Goal: Task Accomplishment & Management: Use online tool/utility

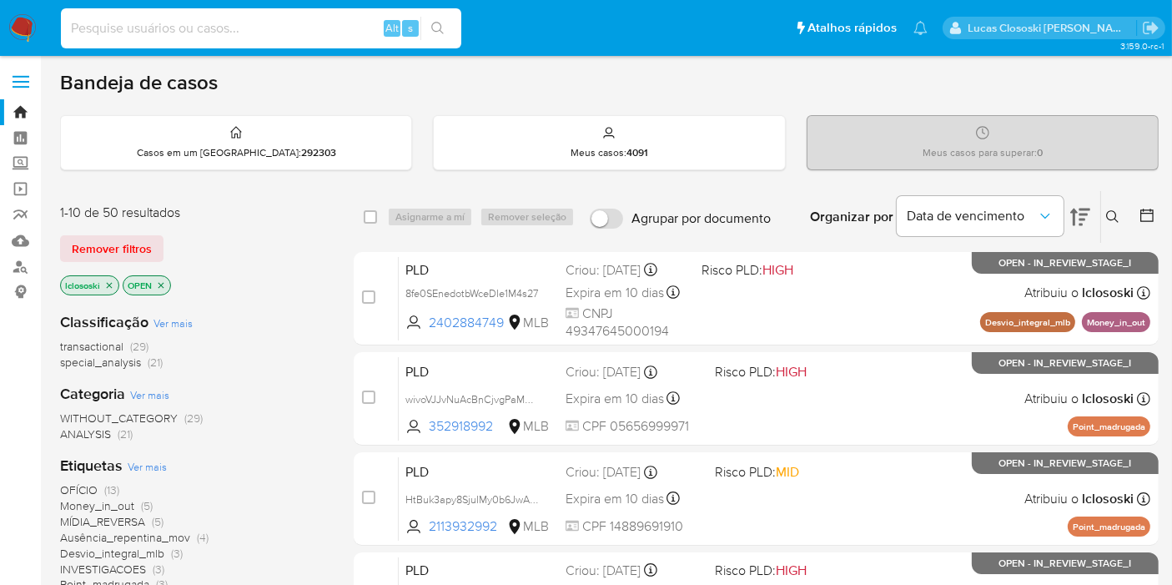
click at [221, 35] on input at bounding box center [261, 29] width 400 height 22
paste input "S77FwaLZfNoiZSylgNGB6WdJ"
type input "S77FwaLZfNoiZSylgNGB6WdJ"
click at [447, 25] on button "search-icon" at bounding box center [437, 28] width 34 height 23
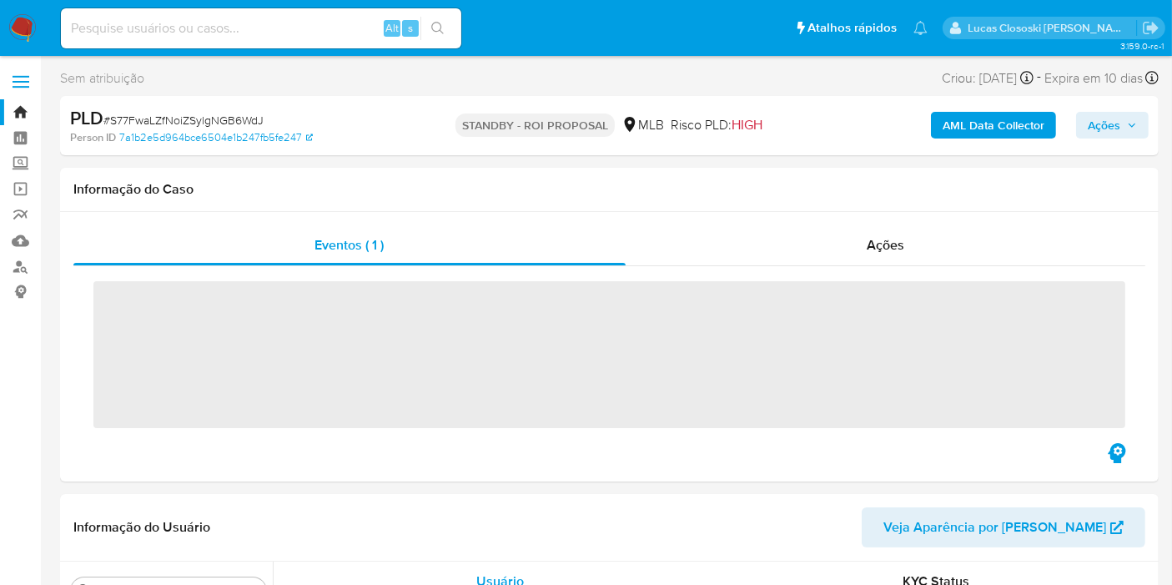
scroll to position [784, 0]
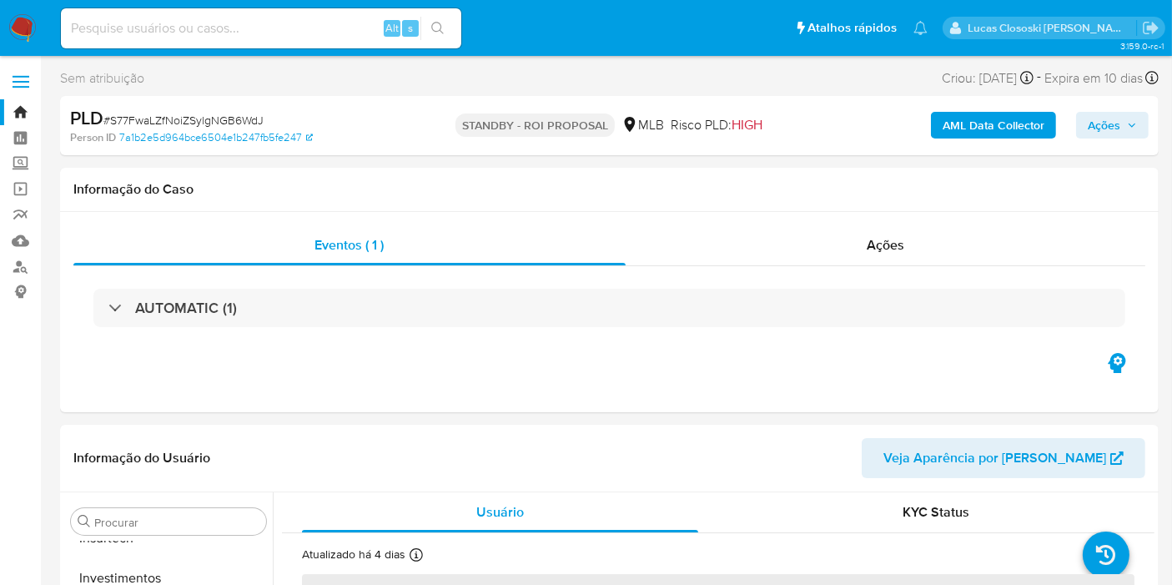
select select "10"
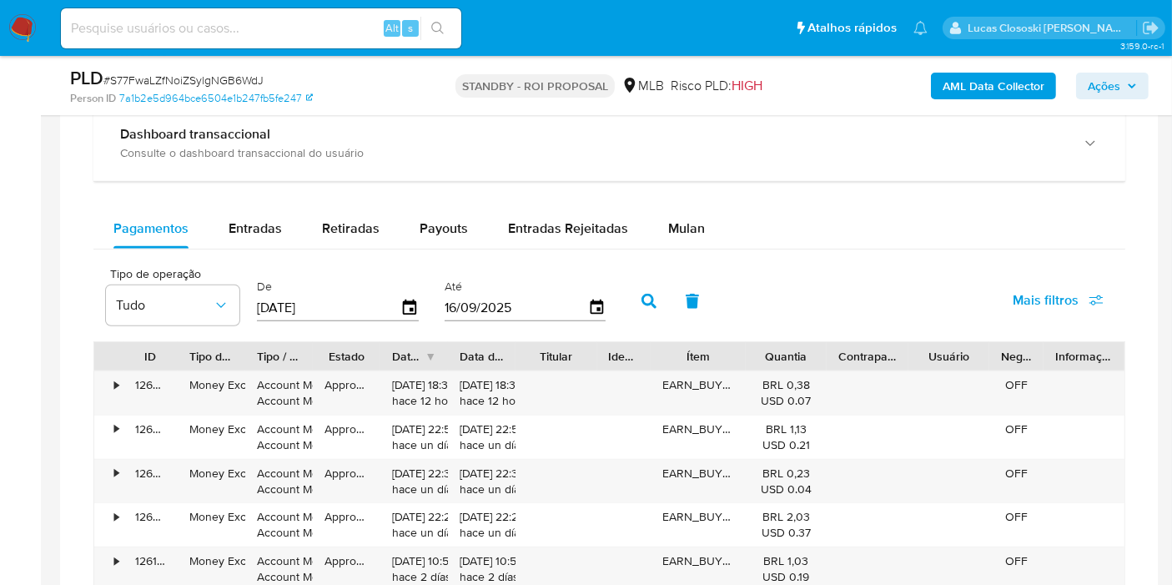
scroll to position [1297, 0]
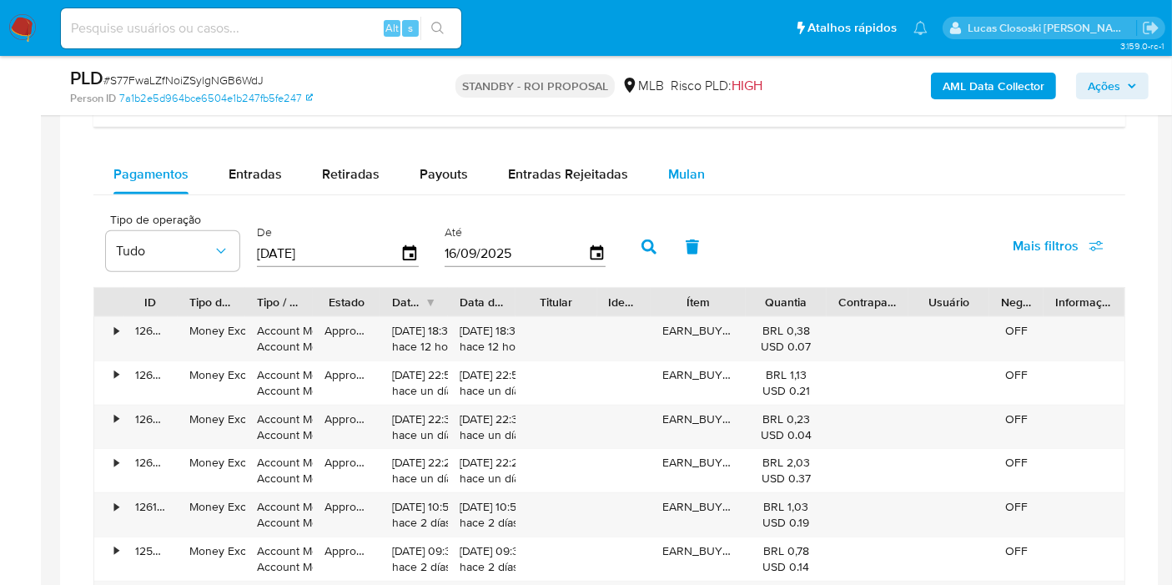
click at [706, 154] on button "Mulan" at bounding box center [686, 174] width 77 height 40
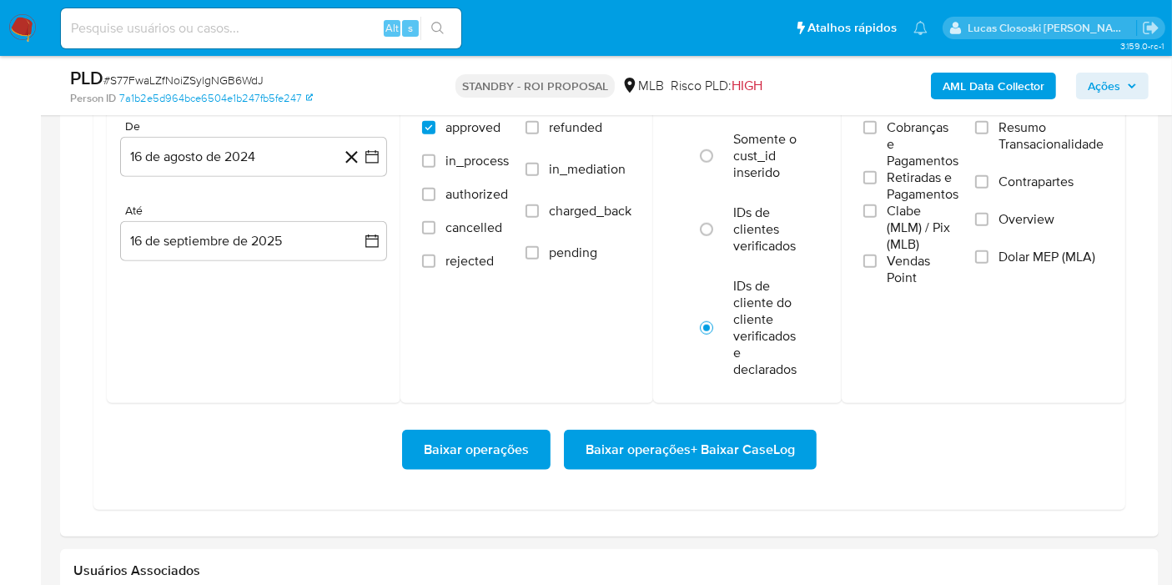
scroll to position [1482, 0]
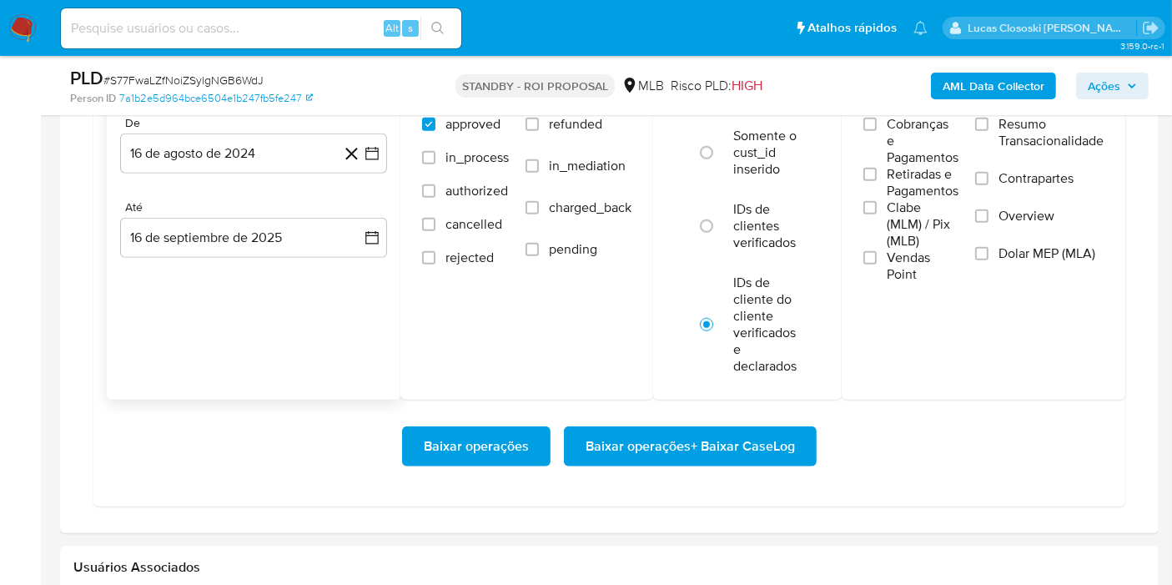
click at [388, 160] on div "De 16 de agosto de 2024 16-08-2024 Até 16 de septiembre de 2025 16-09-2025" at bounding box center [254, 200] width 294 height 195
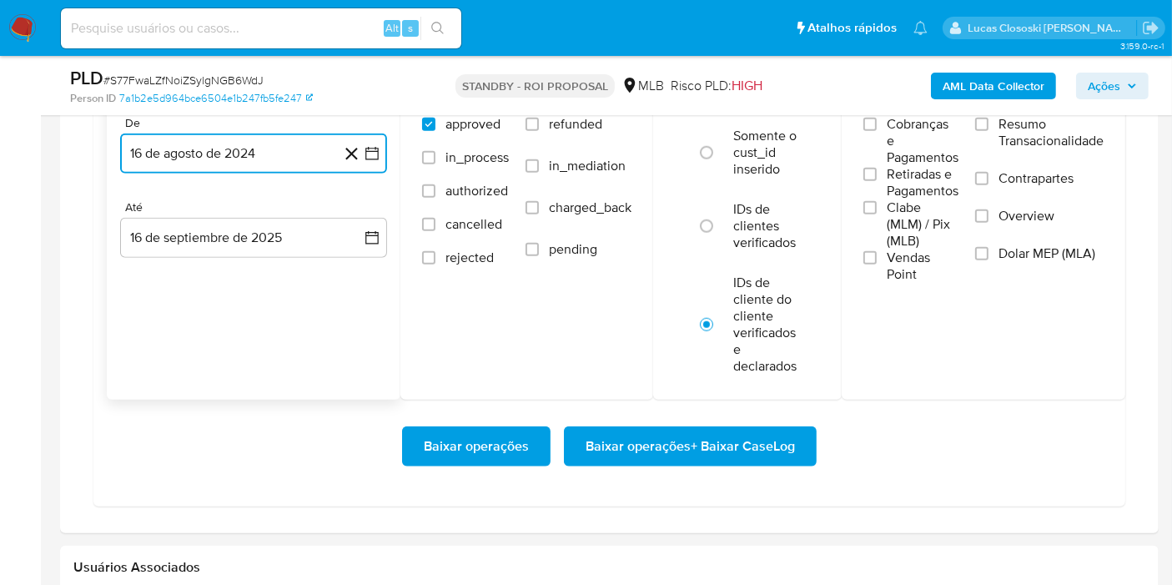
click at [382, 156] on button "16 de agosto de 2024" at bounding box center [253, 153] width 267 height 40
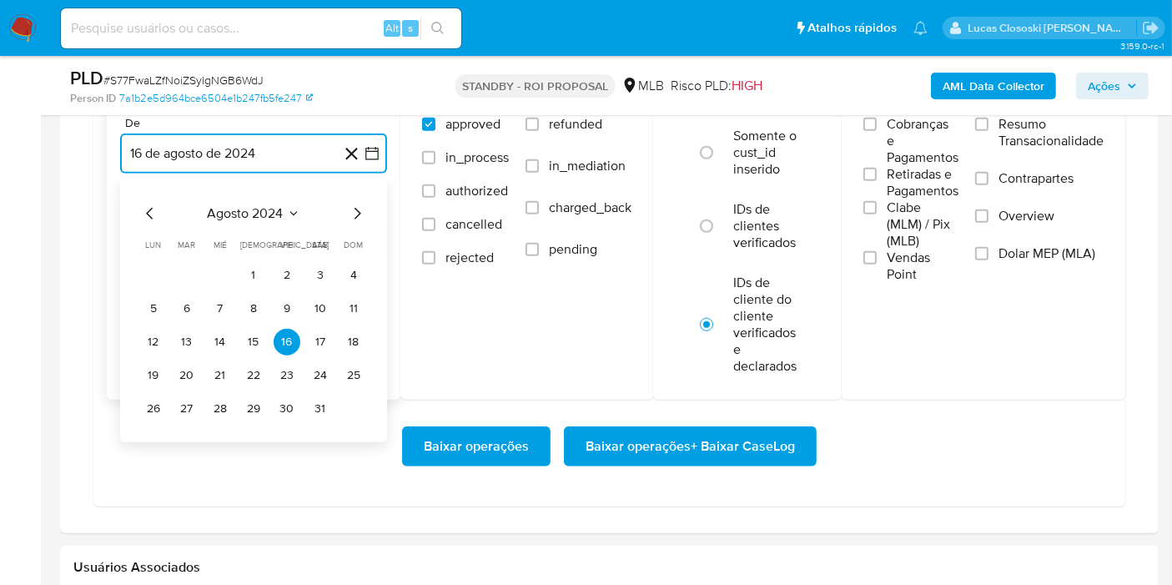
click at [294, 212] on icon "Seleccionar mes y año" at bounding box center [293, 214] width 8 height 4
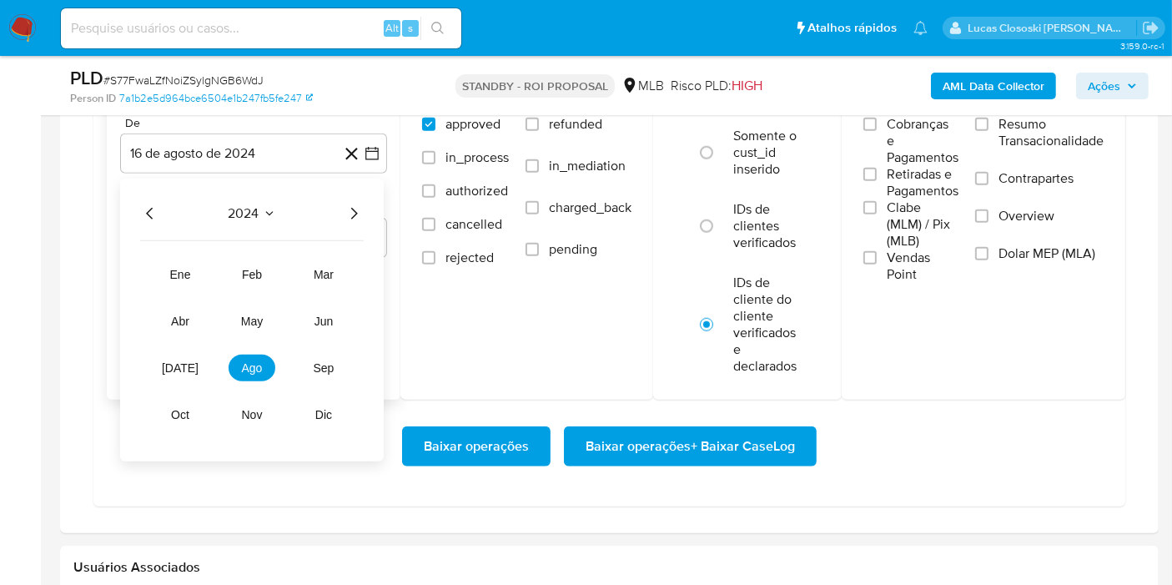
click at [341, 204] on div "2024" at bounding box center [252, 214] width 224 height 20
click at [351, 204] on icon "Año siguiente" at bounding box center [354, 214] width 20 height 20
click at [315, 268] on span "mar" at bounding box center [324, 274] width 20 height 13
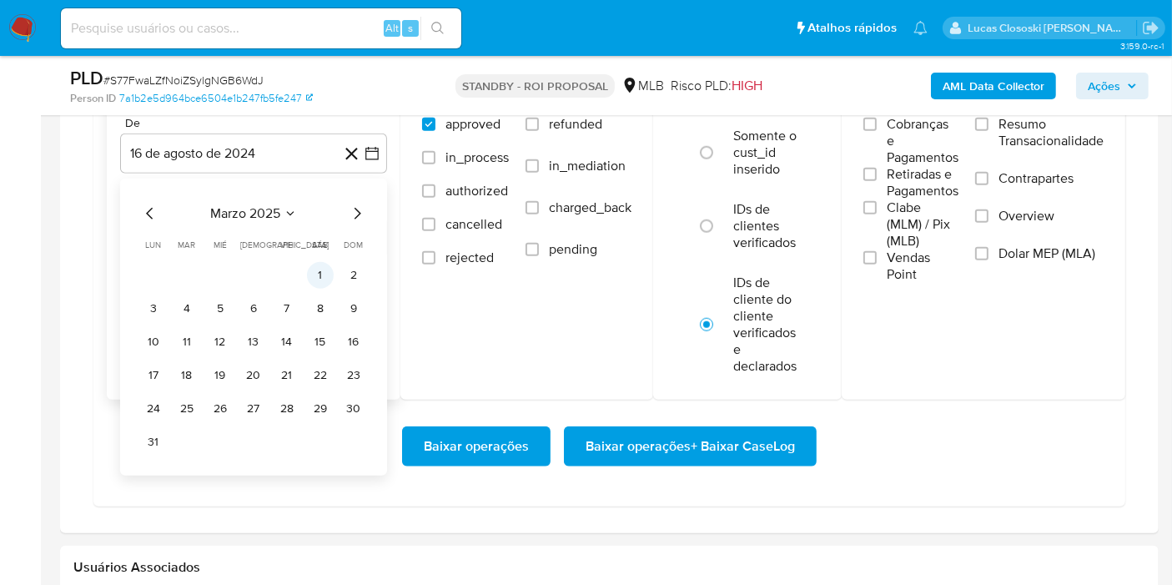
click at [314, 274] on button "1" at bounding box center [320, 275] width 27 height 27
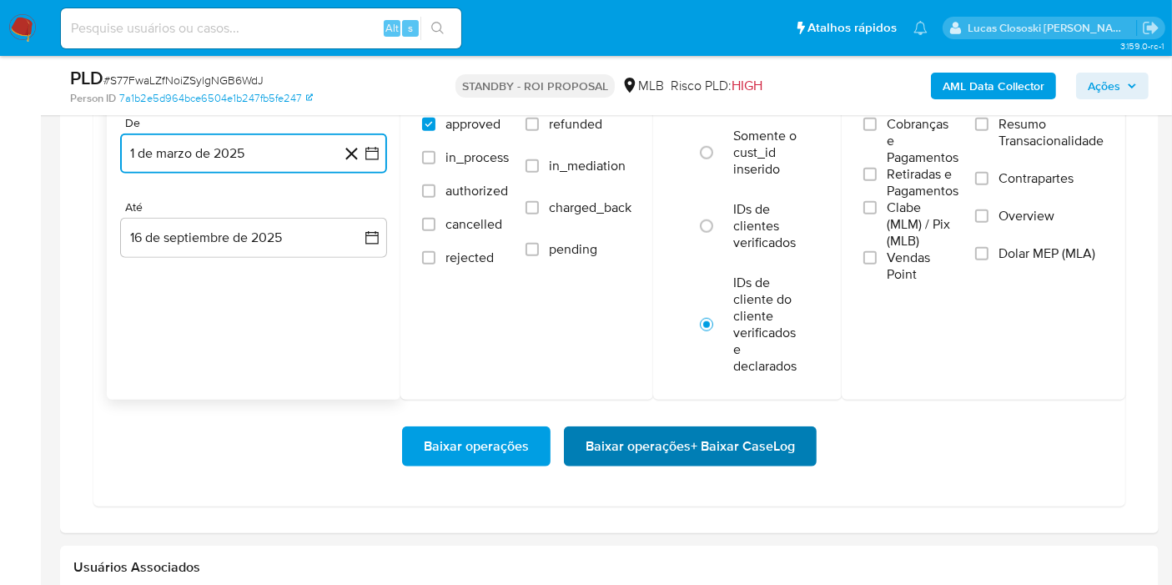
click at [727, 432] on span "Baixar operações + Baixar CaseLog" at bounding box center [690, 446] width 209 height 37
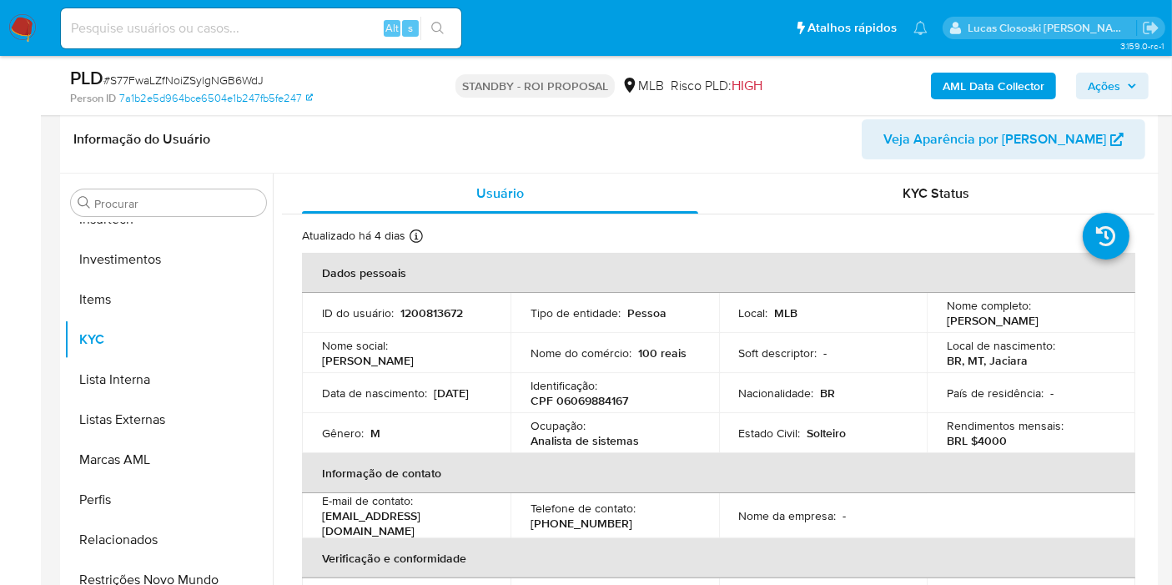
scroll to position [358, 0]
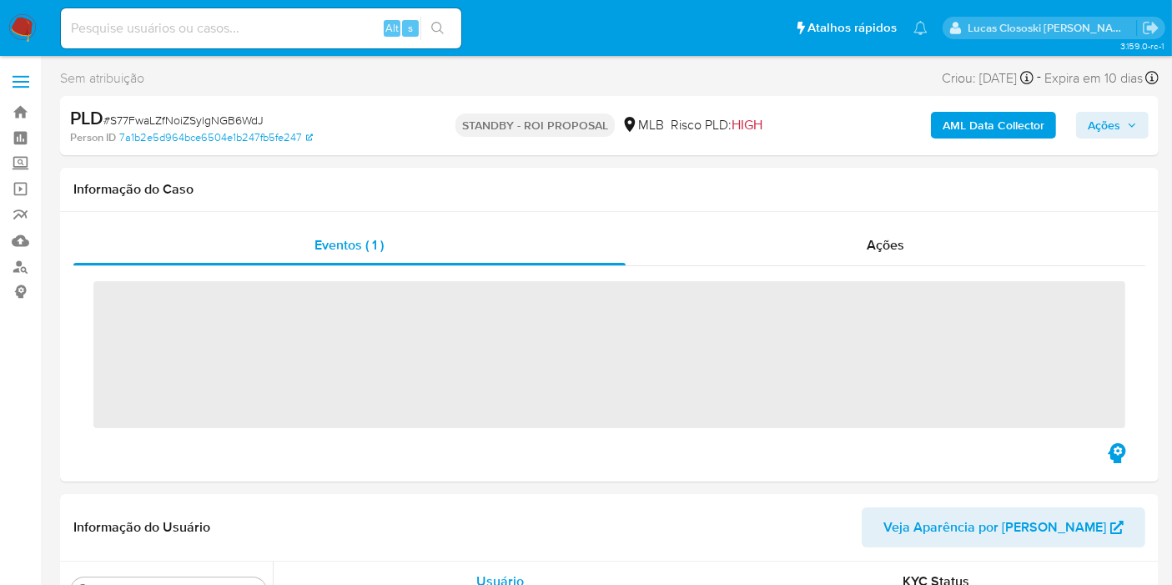
click at [16, 33] on img at bounding box center [22, 28] width 28 height 28
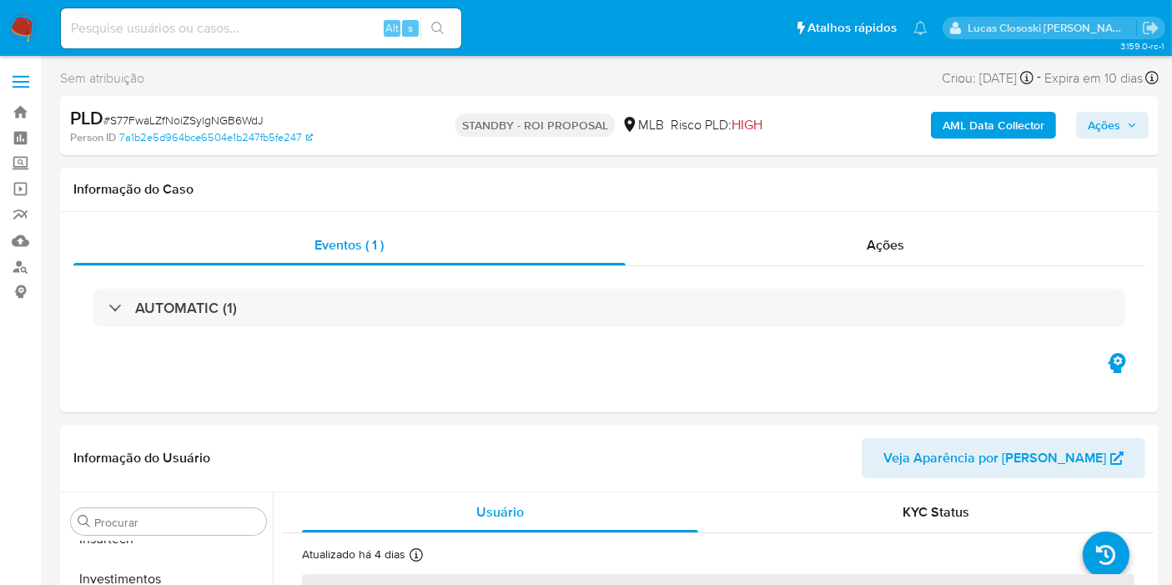
scroll to position [784, 0]
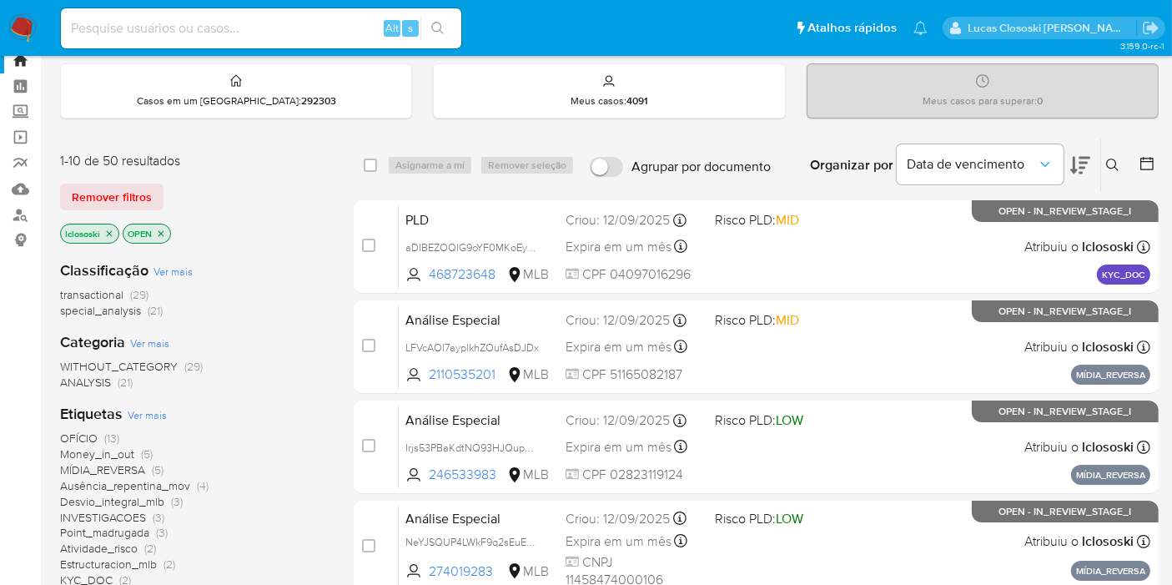
scroll to position [93, 0]
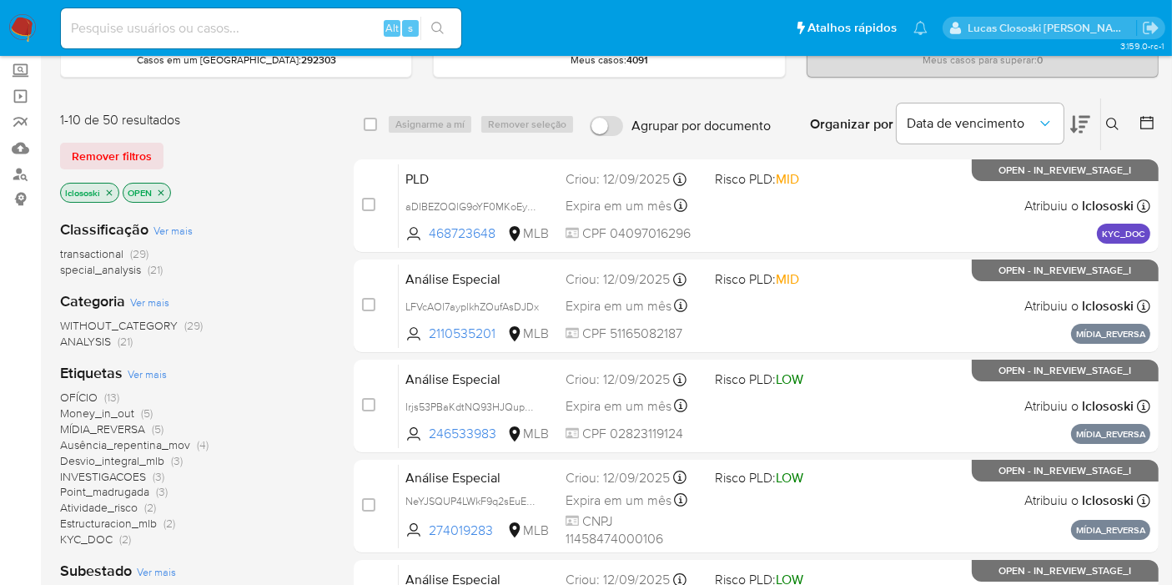
click at [1074, 124] on icon at bounding box center [1080, 125] width 20 height 18
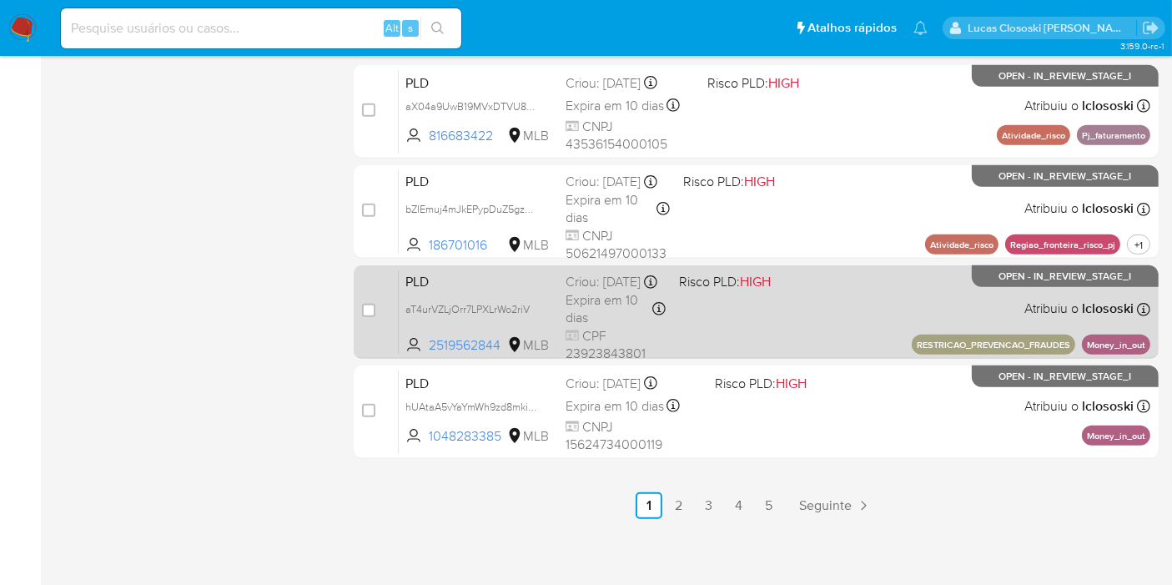
scroll to position [790, 0]
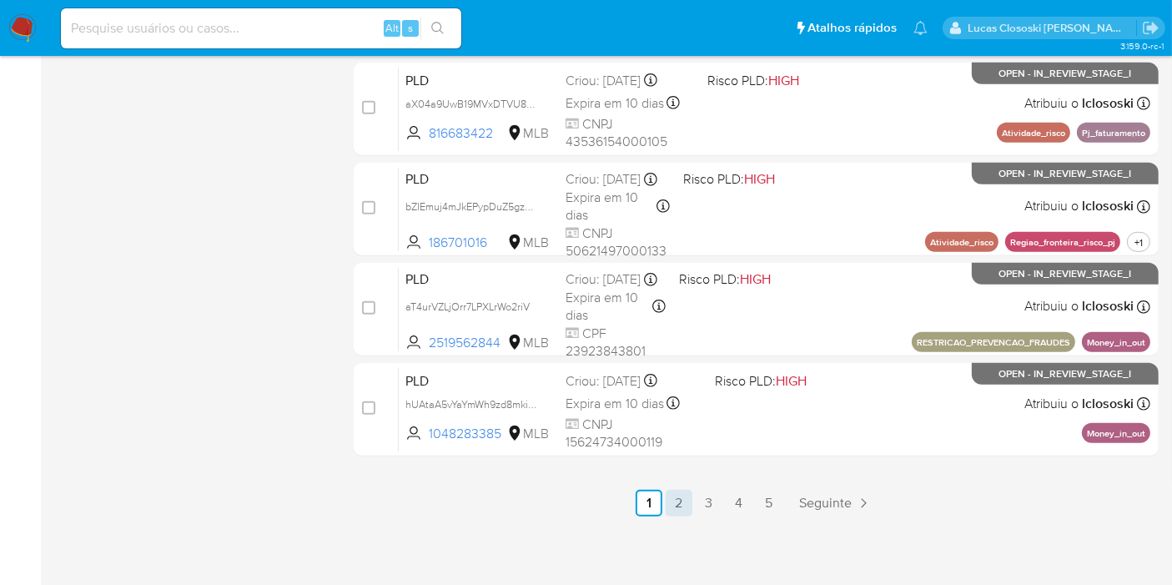
click at [684, 501] on link "2" at bounding box center [679, 503] width 27 height 27
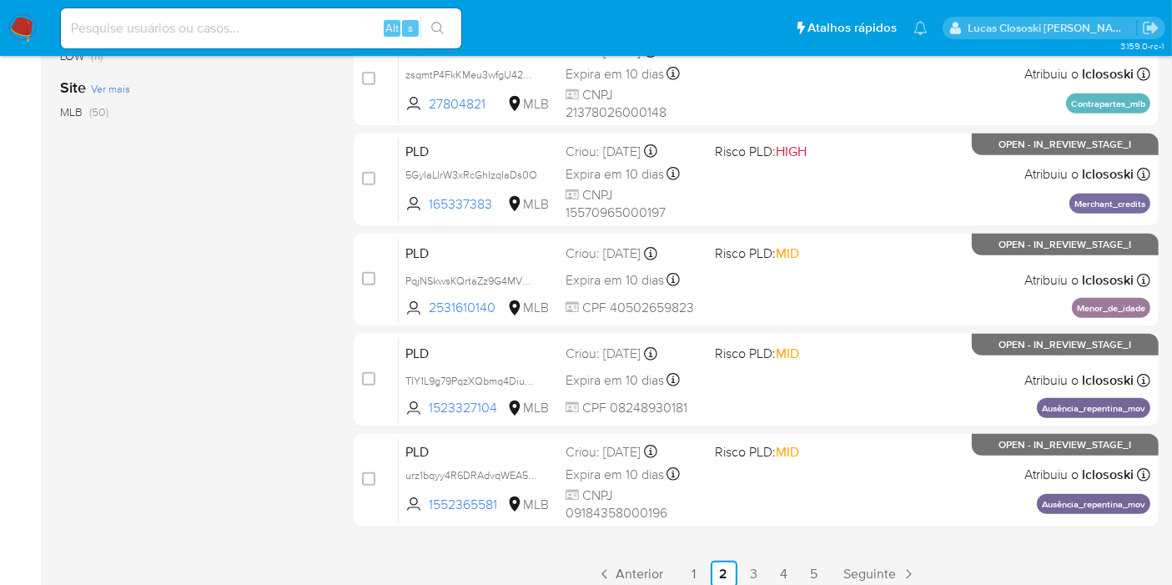
scroll to position [790, 0]
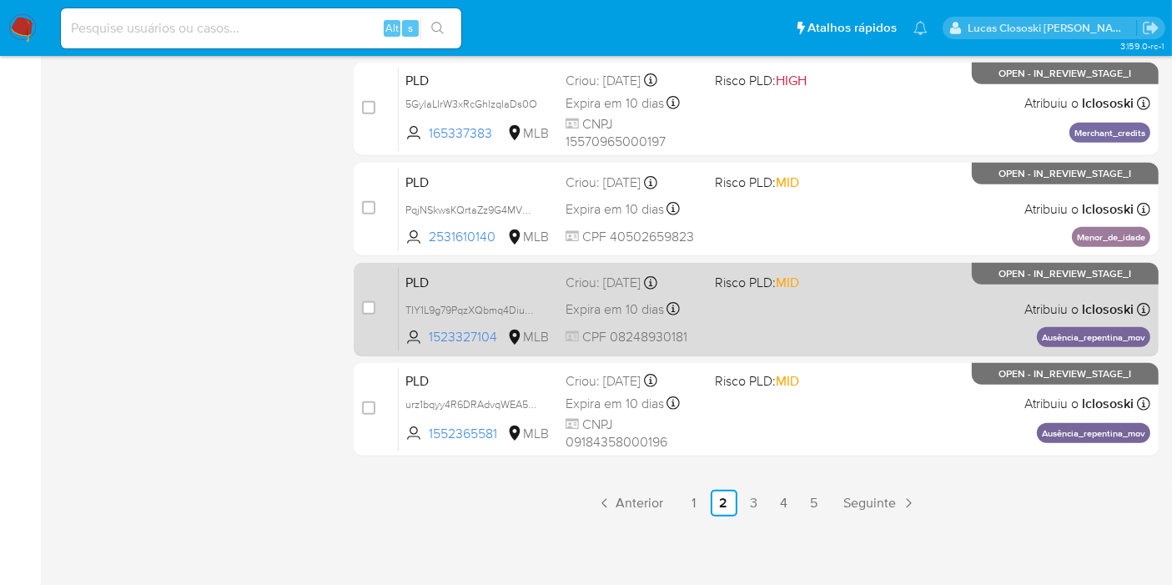
click at [796, 304] on div "PLD TIY1L9g79PqzXQbmq4DiuaJw 1523327104 MLB Risco PLD: MID Criou: 12/08/2025 Cr…" at bounding box center [775, 309] width 752 height 84
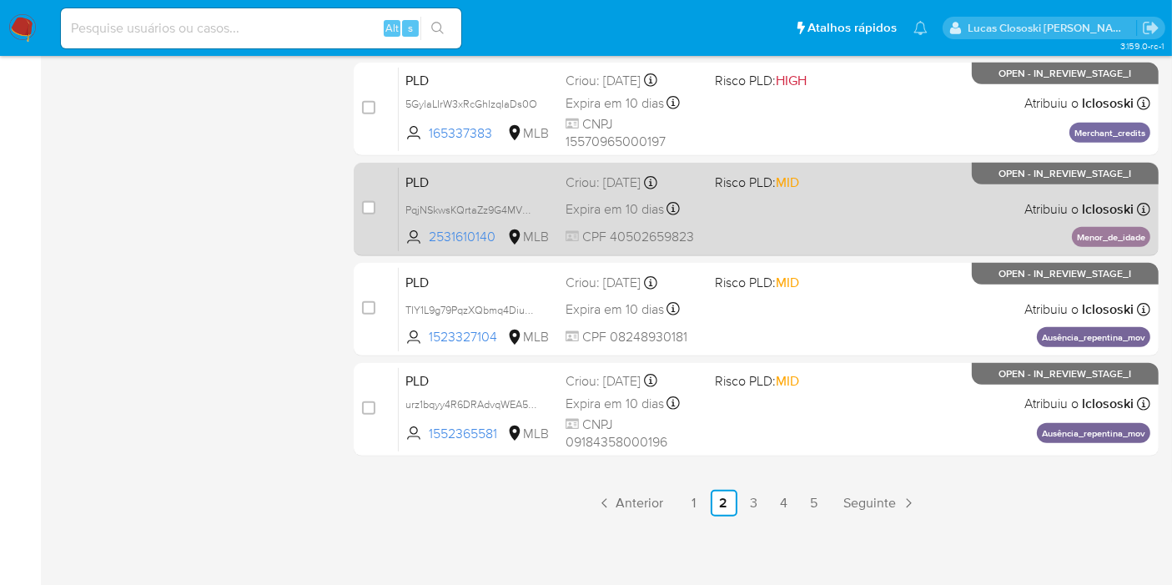
click at [1029, 213] on span "Atribuiu o lclososki" at bounding box center [1078, 209] width 109 height 18
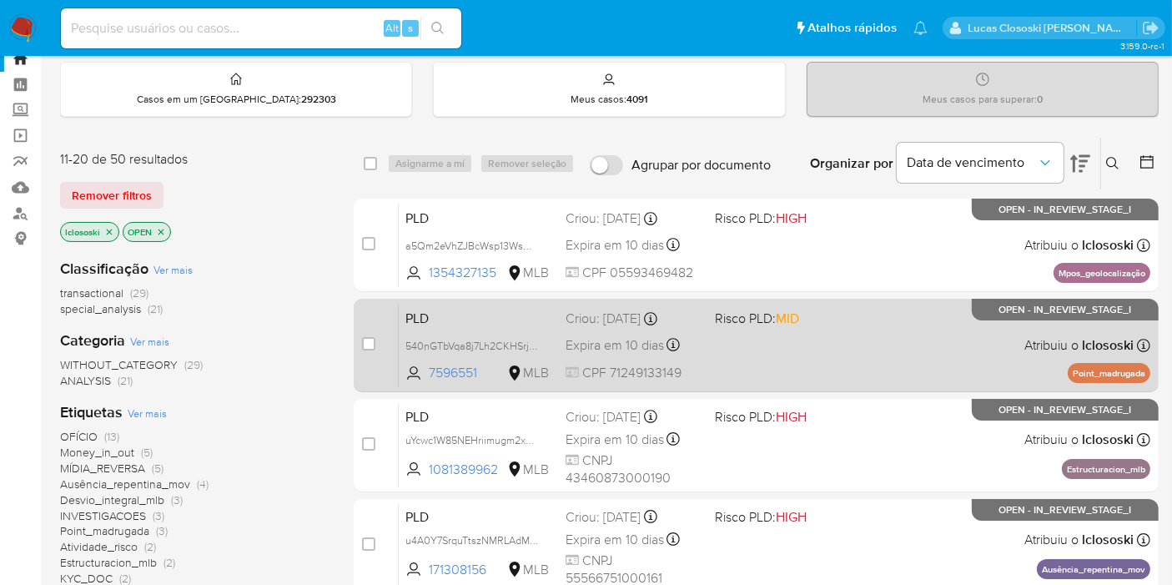
scroll to position [48, 0]
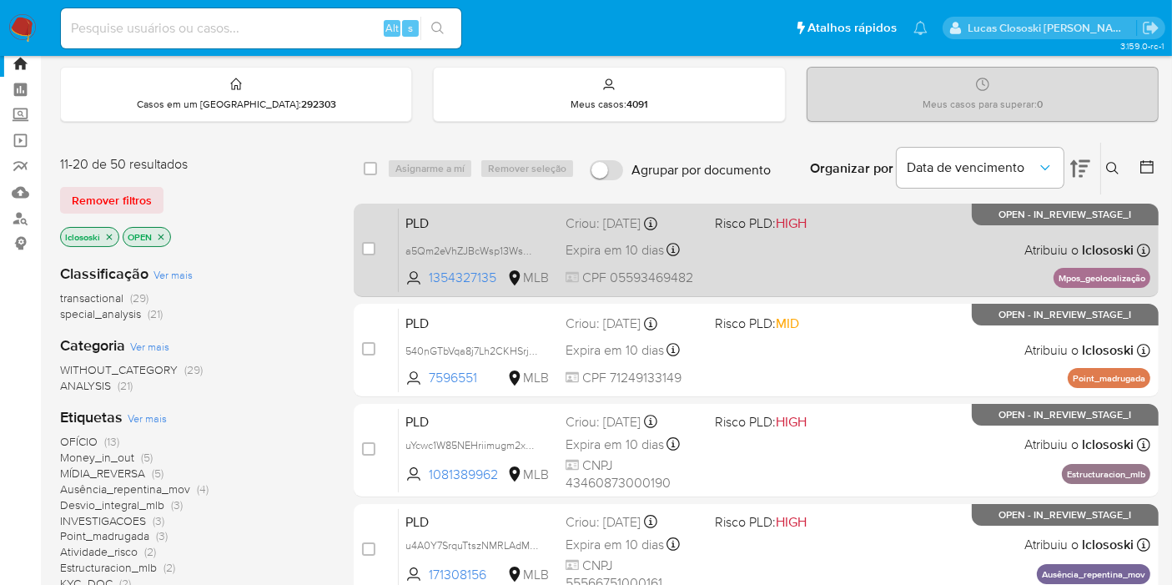
click at [919, 255] on div "PLD a5Qm2eVhZJBcWsp13WsD3Uxu 1354327135 MLB Risco PLD: HIGH Criou: 12/08/2025 C…" at bounding box center [775, 250] width 752 height 84
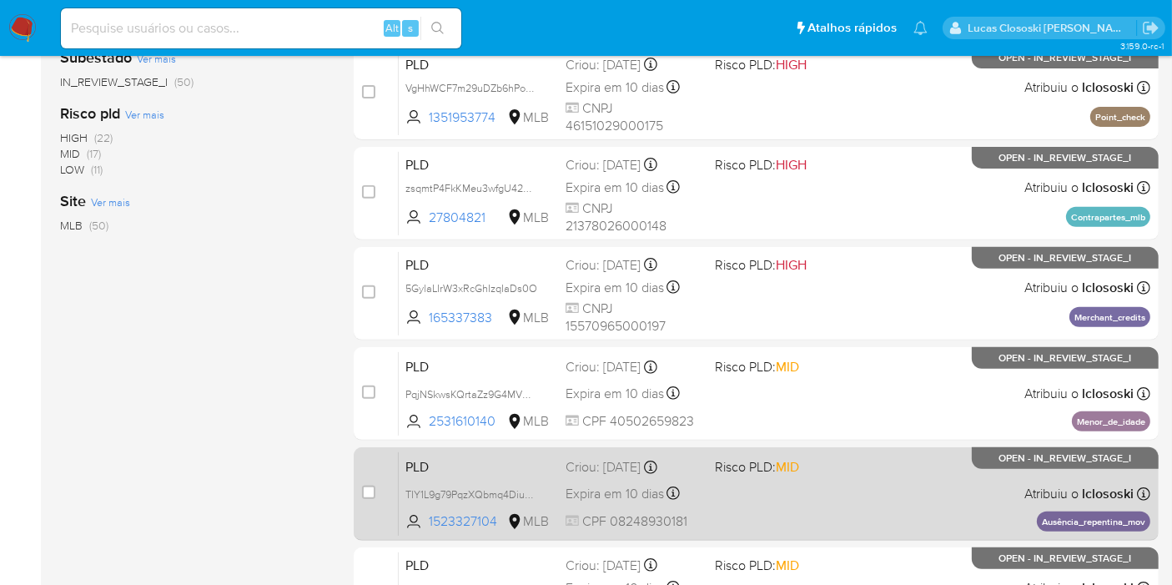
scroll to position [790, 0]
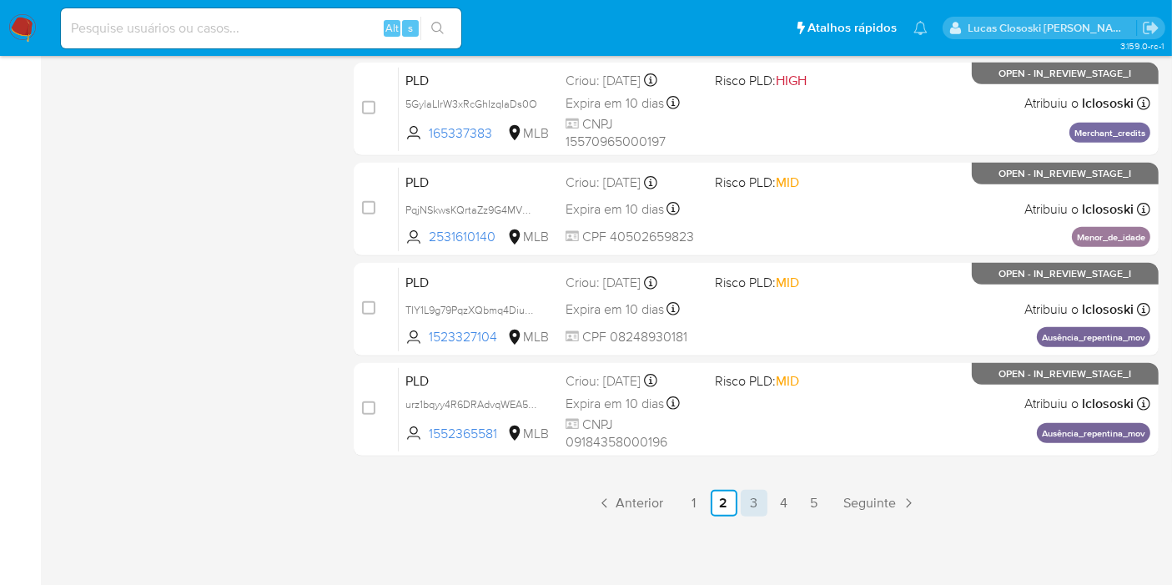
click at [756, 504] on link "3" at bounding box center [754, 503] width 27 height 27
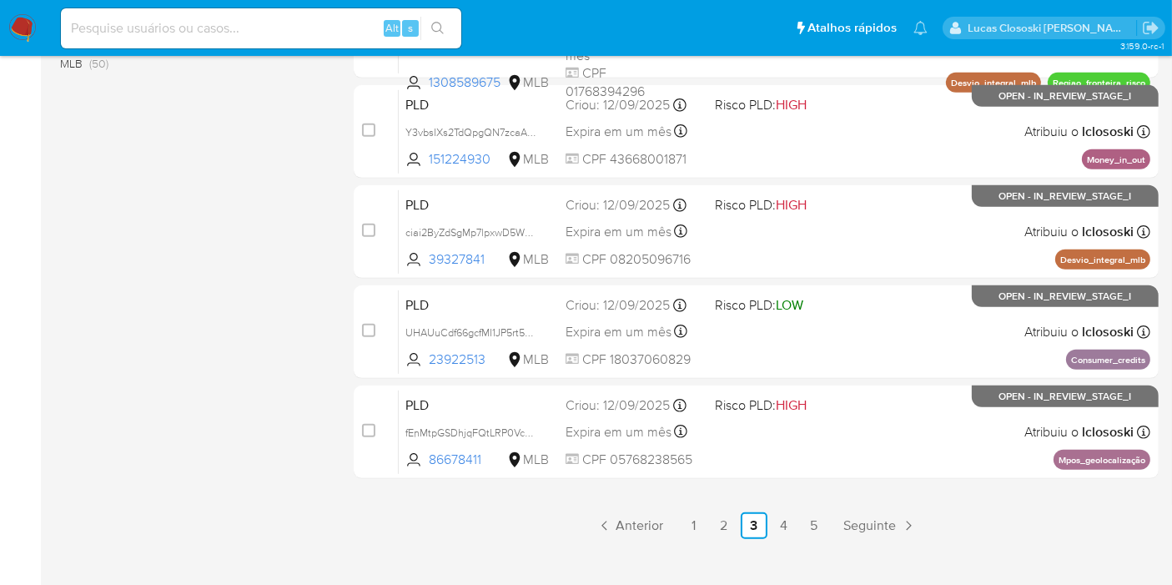
scroll to position [790, 0]
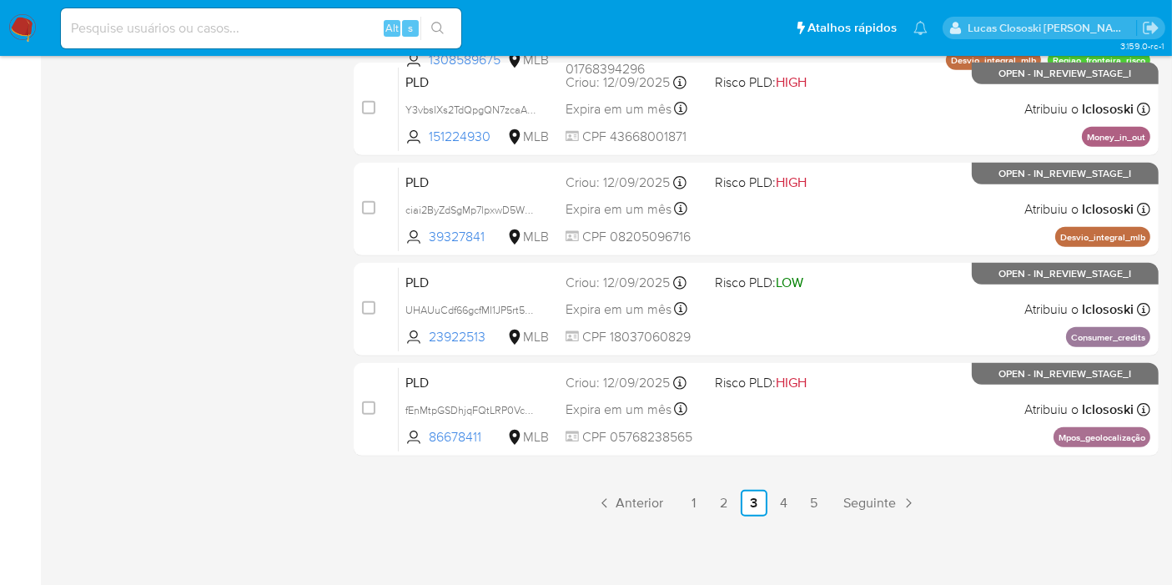
click at [698, 492] on link "1" at bounding box center [694, 503] width 27 height 27
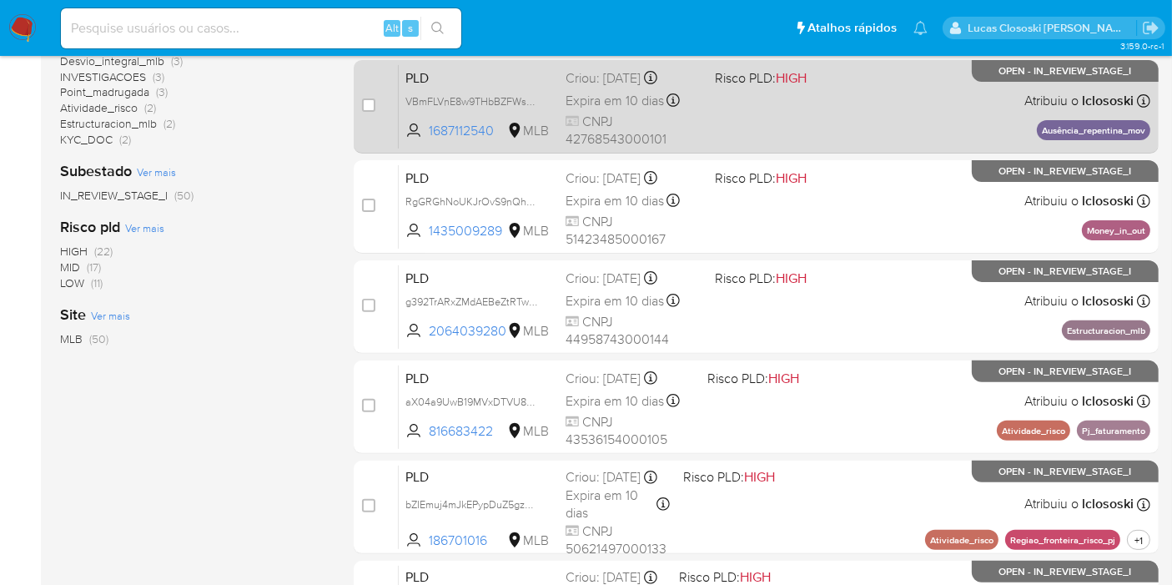
scroll to position [463, 0]
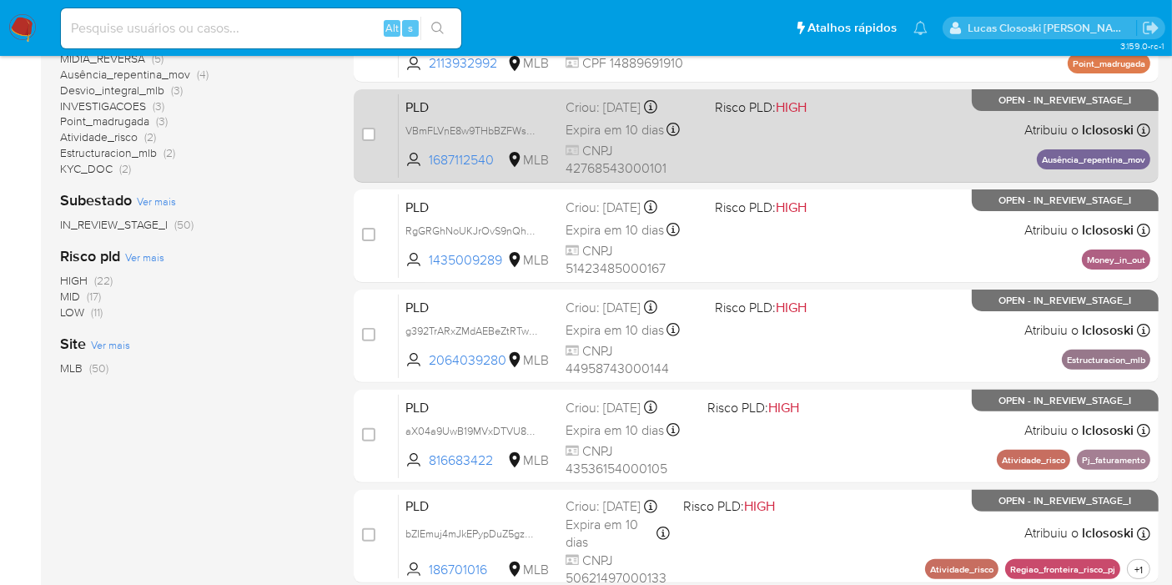
click at [774, 124] on div "PLD VBmFLVnE8w9THbBZFWsAn6eA 1687112540 MLB Risco PLD: HIGH Criou: 12/08/2025 C…" at bounding box center [775, 135] width 752 height 84
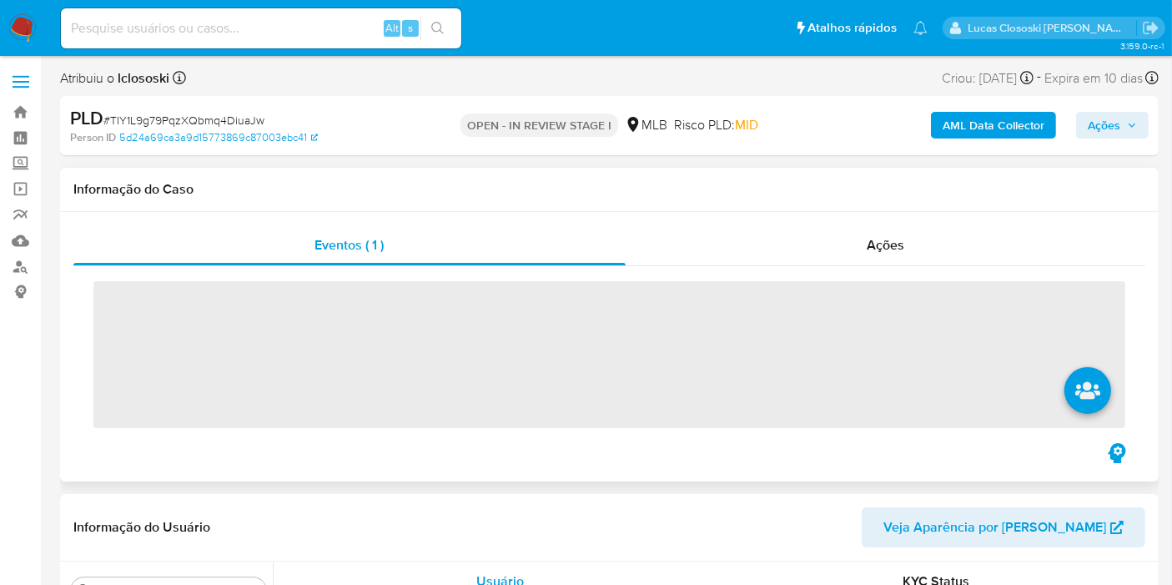
scroll to position [784, 0]
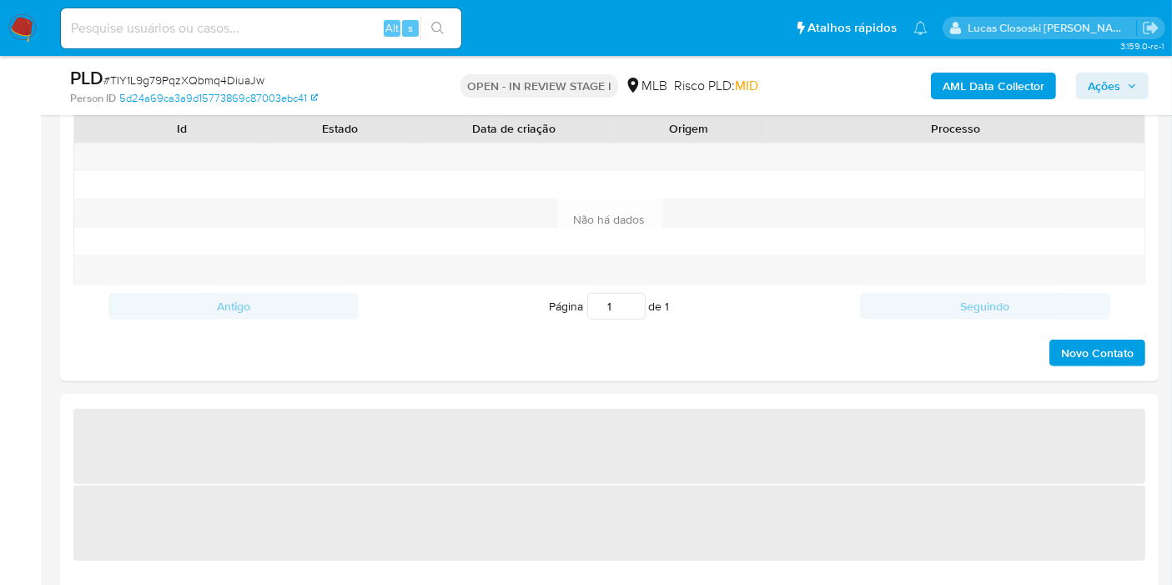
select select "10"
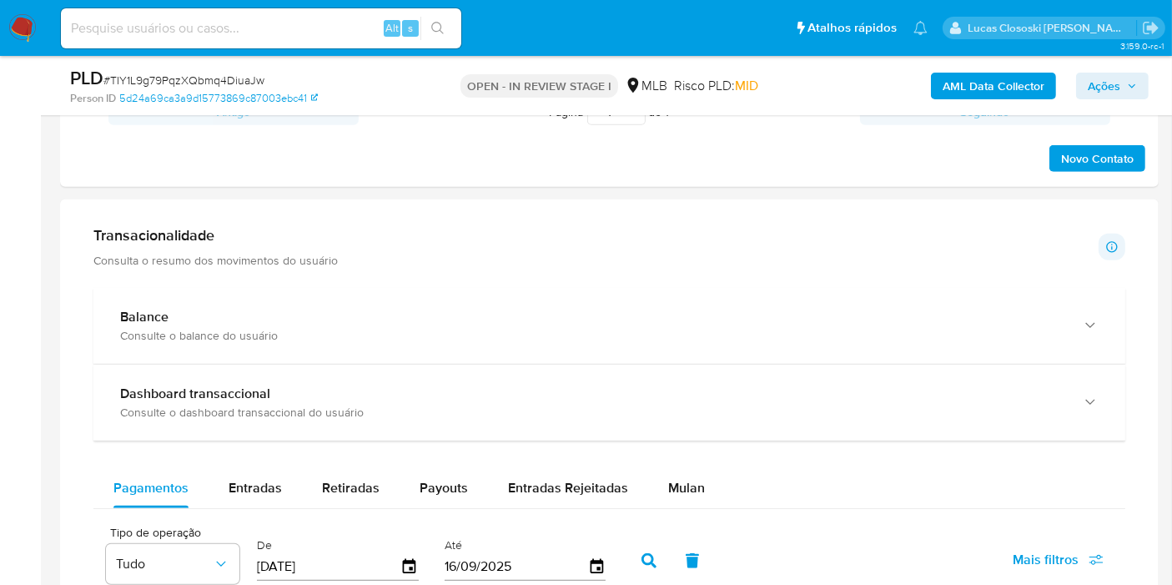
scroll to position [1297, 0]
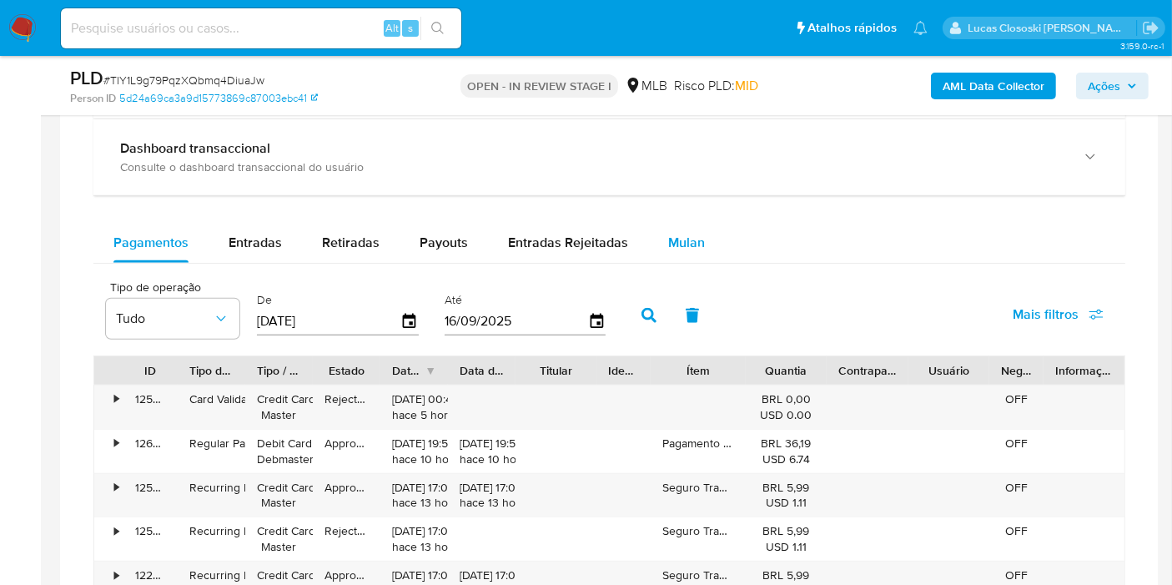
click at [700, 243] on button "Mulan" at bounding box center [686, 243] width 77 height 40
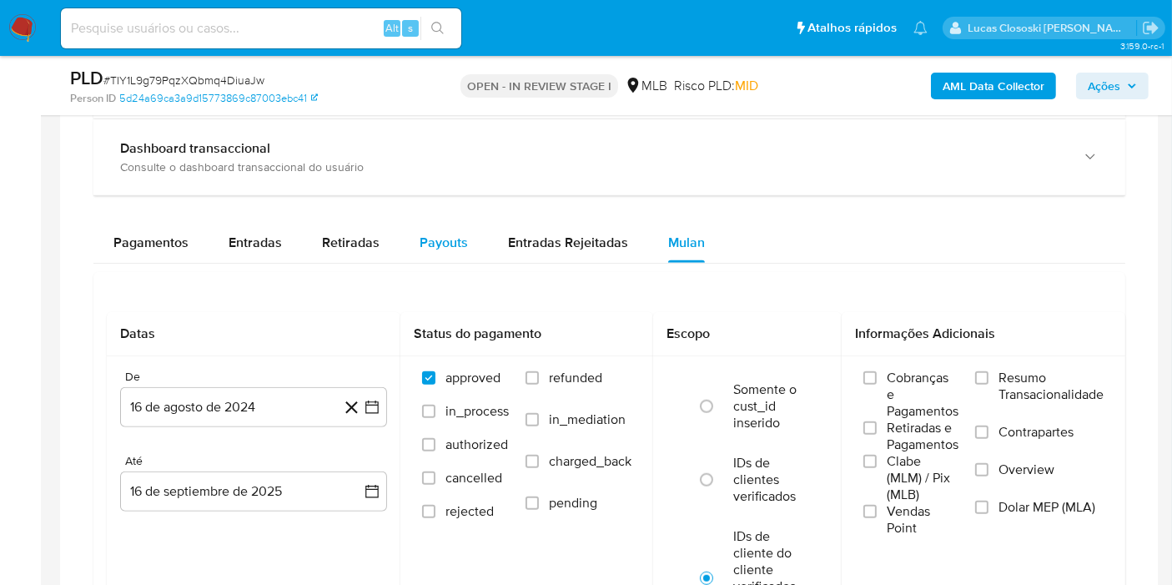
scroll to position [1482, 0]
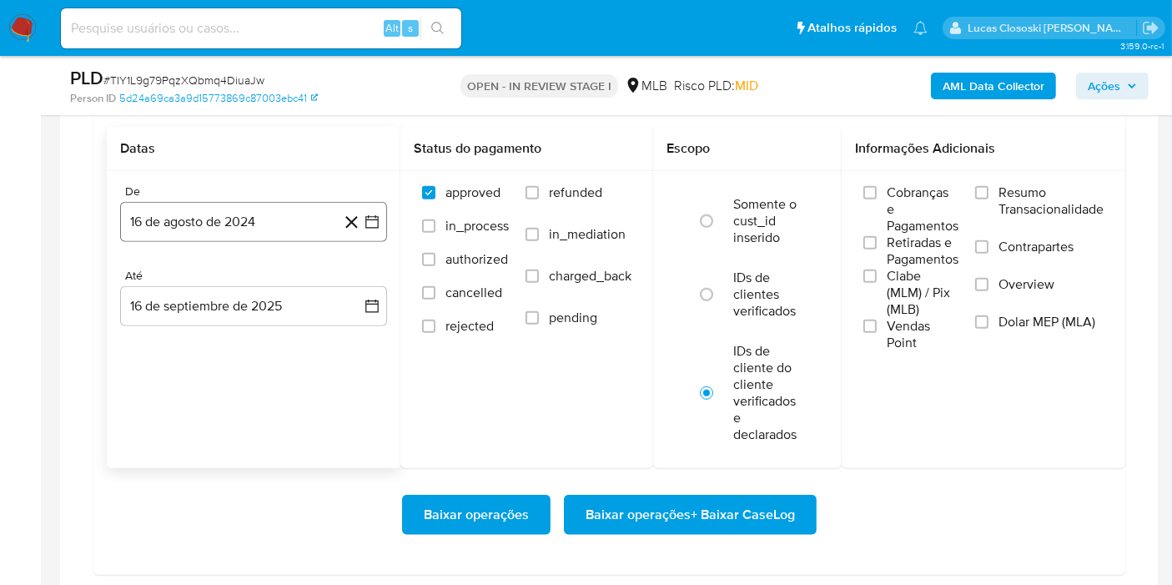
click at [384, 215] on button "16 de agosto de 2024" at bounding box center [253, 222] width 267 height 40
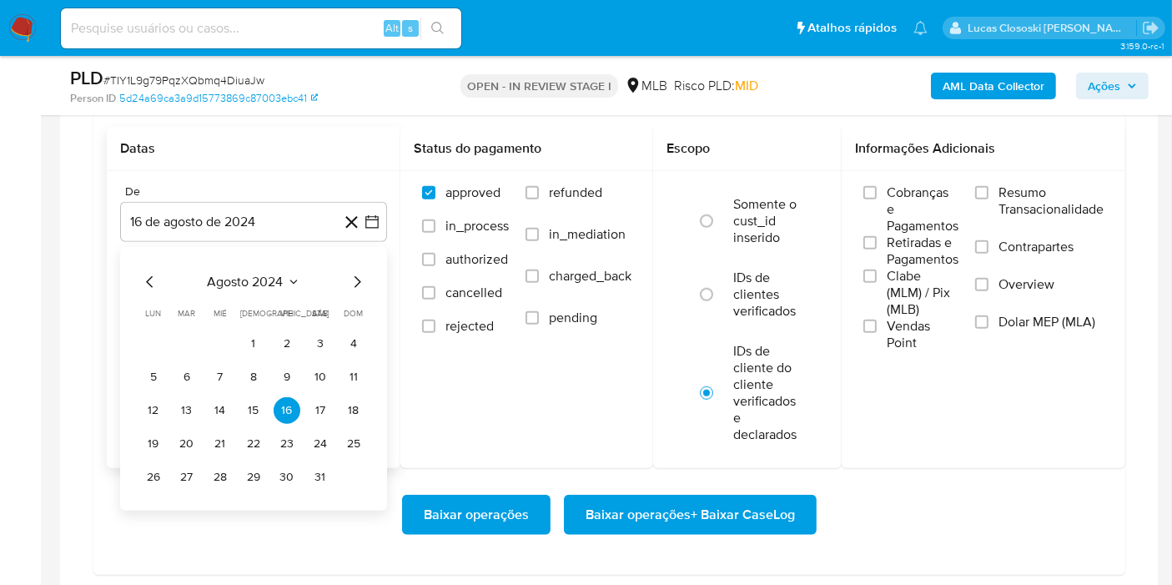
click at [254, 265] on div "agosto 2024 agosto 2024 lun lunes mar martes mié miércoles jue jueves vie viern…" at bounding box center [253, 379] width 267 height 264
click at [236, 278] on span "agosto 2024" at bounding box center [246, 282] width 76 height 17
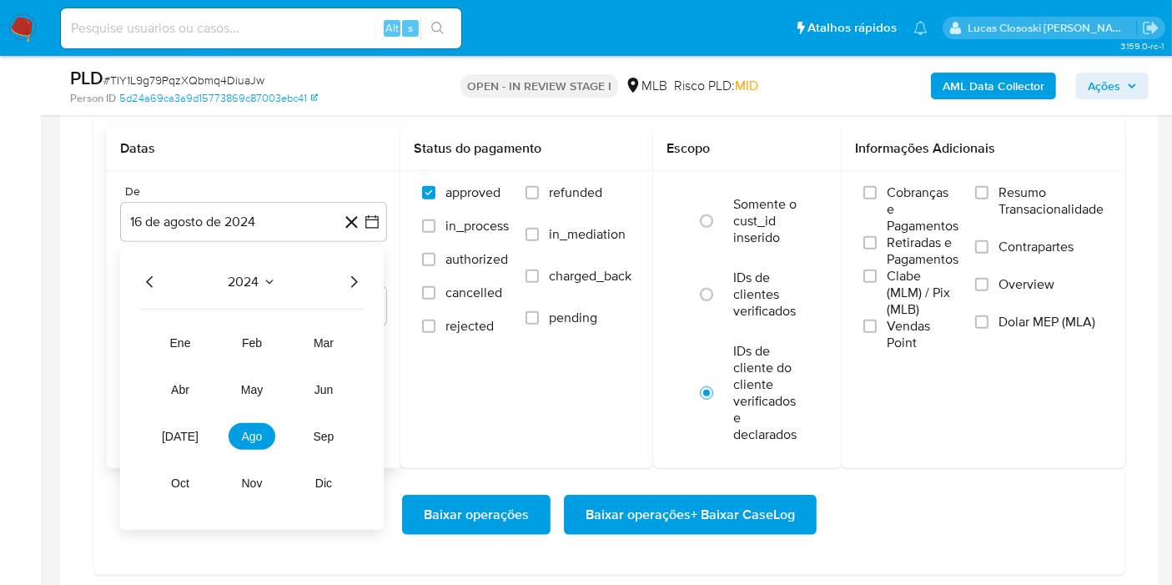
click at [354, 272] on icon "Año siguiente" at bounding box center [354, 282] width 20 height 20
click at [337, 330] on button "mar" at bounding box center [323, 343] width 47 height 27
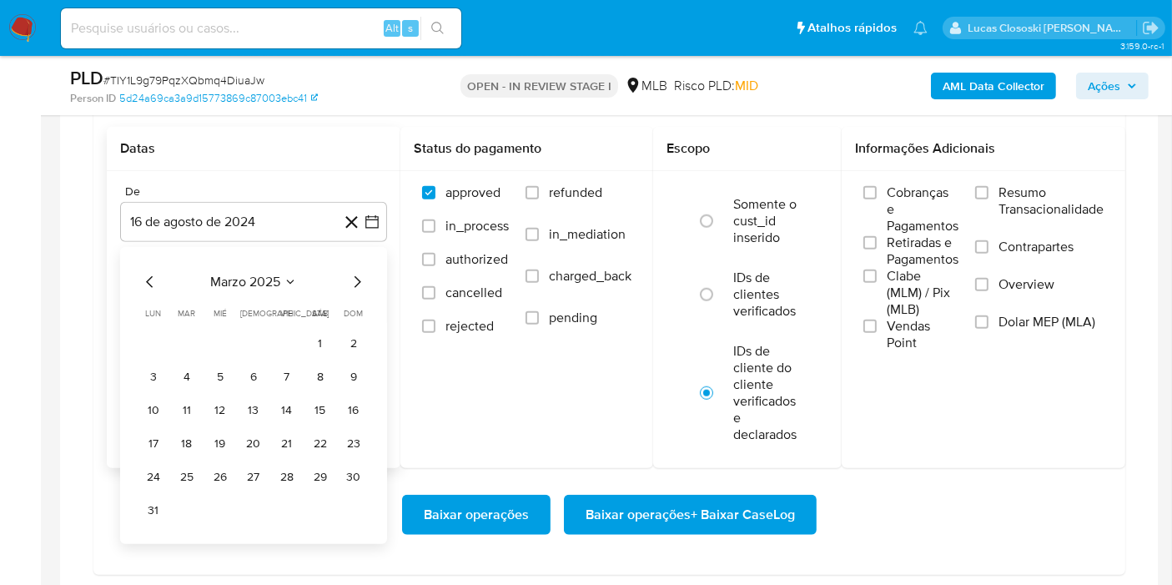
click at [305, 330] on tr "1 2" at bounding box center [253, 343] width 227 height 27
click at [315, 335] on button "1" at bounding box center [320, 343] width 27 height 27
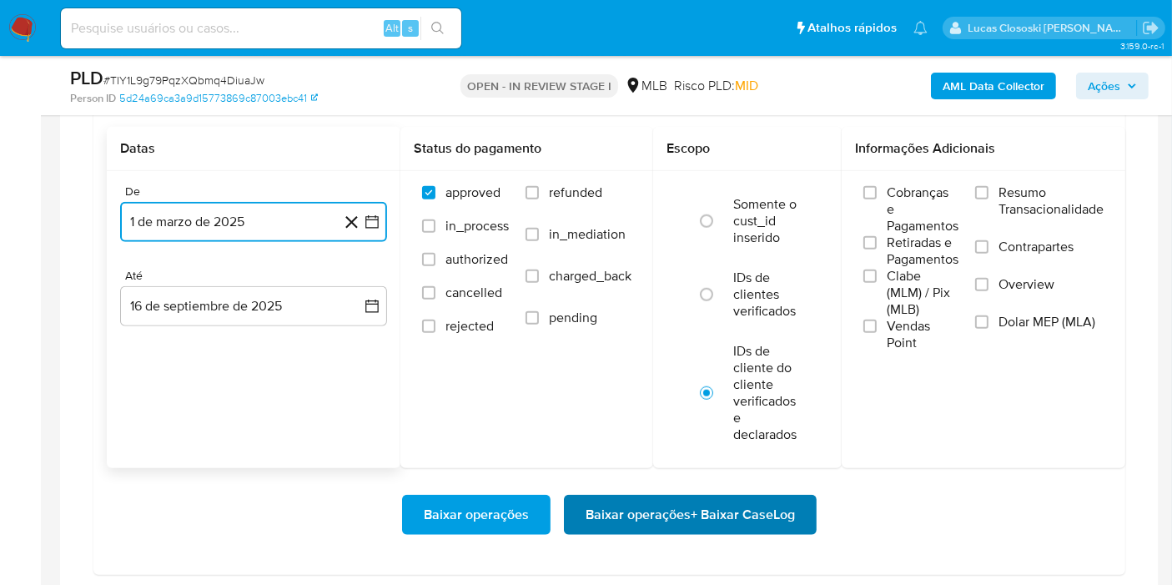
click at [669, 506] on span "Baixar operações + Baixar CaseLog" at bounding box center [690, 514] width 209 height 37
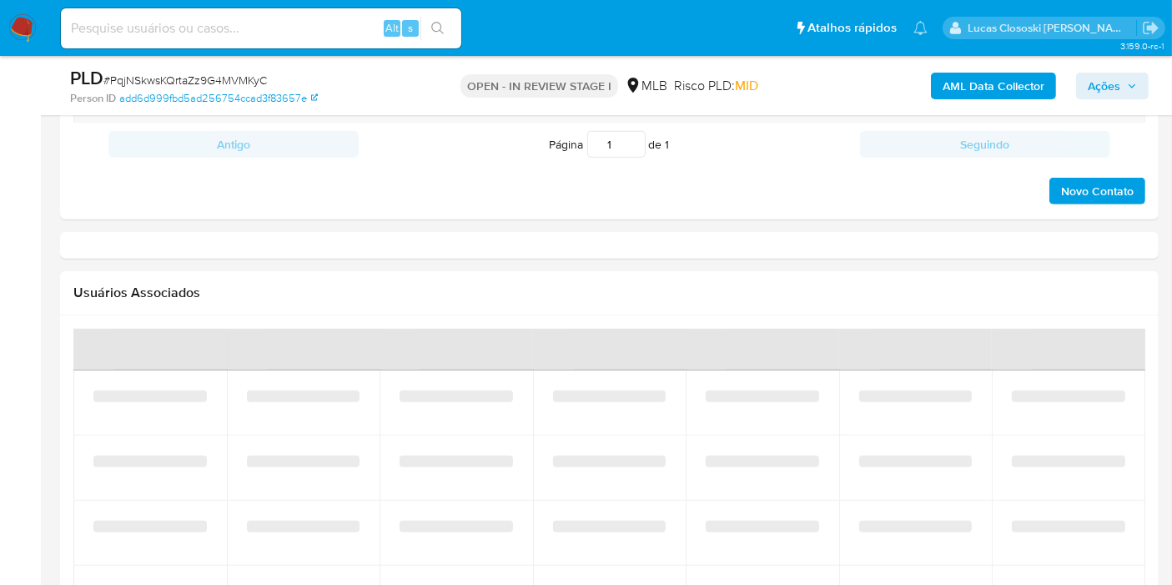
scroll to position [1205, 0]
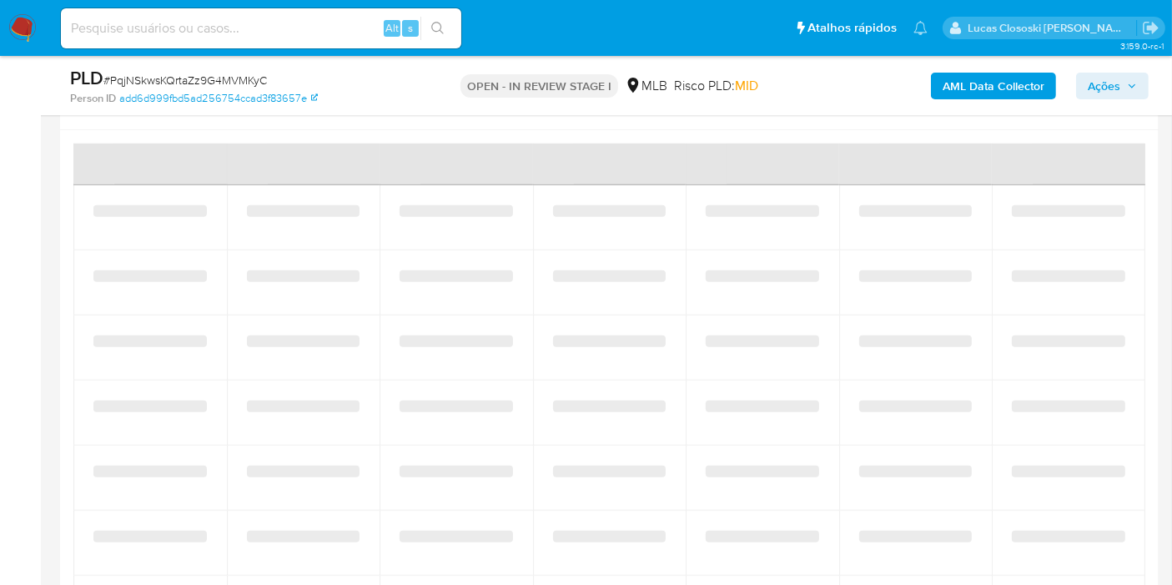
select select "10"
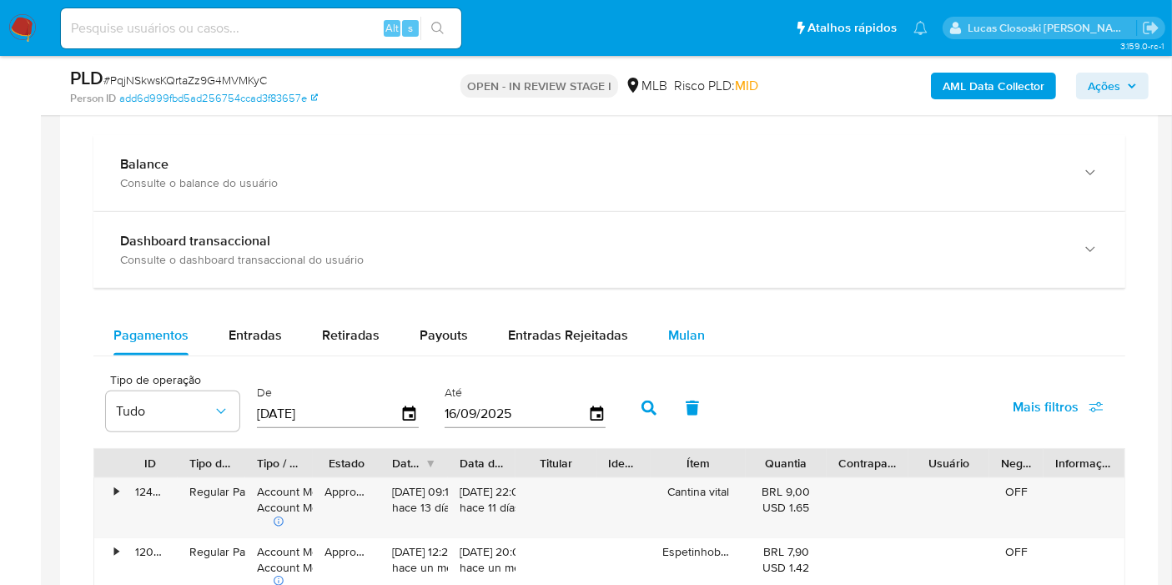
click at [712, 341] on button "Mulan" at bounding box center [686, 335] width 77 height 40
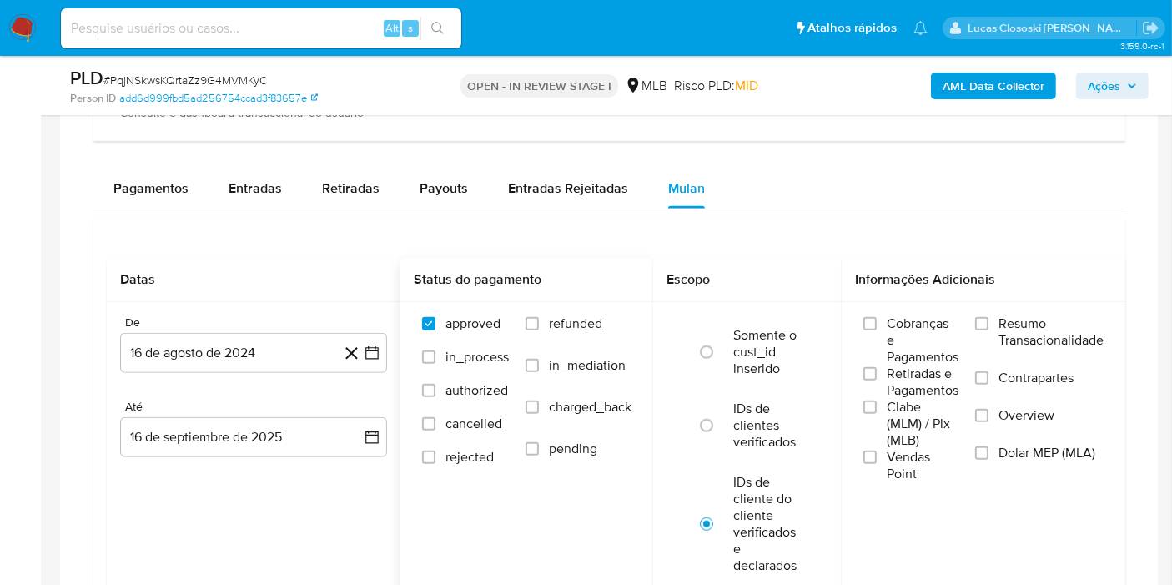
scroll to position [1390, 0]
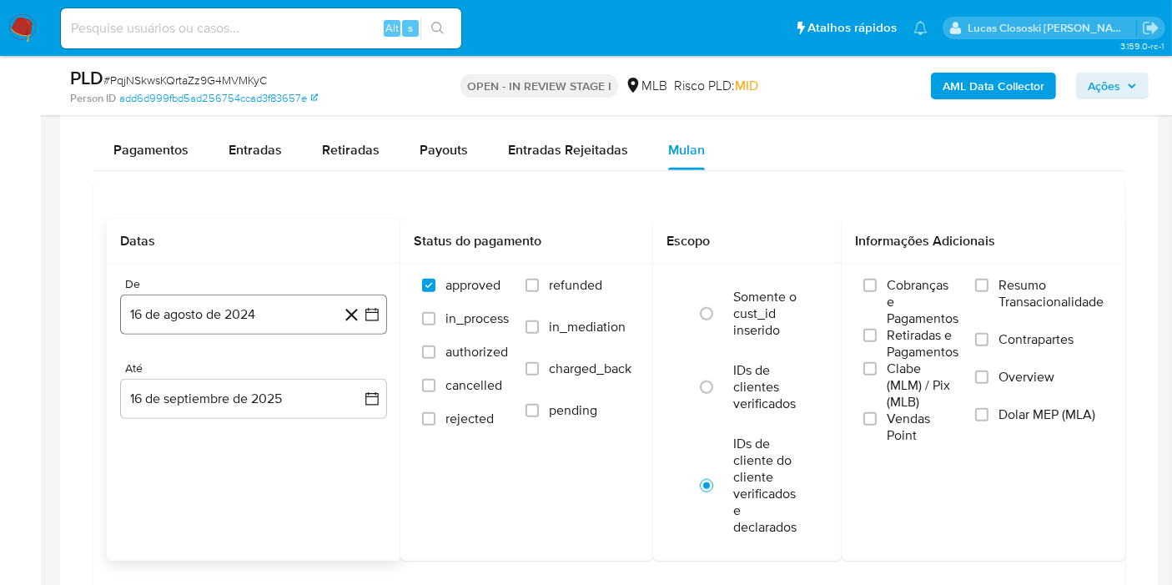
click at [377, 310] on icon "button" at bounding box center [372, 314] width 17 height 17
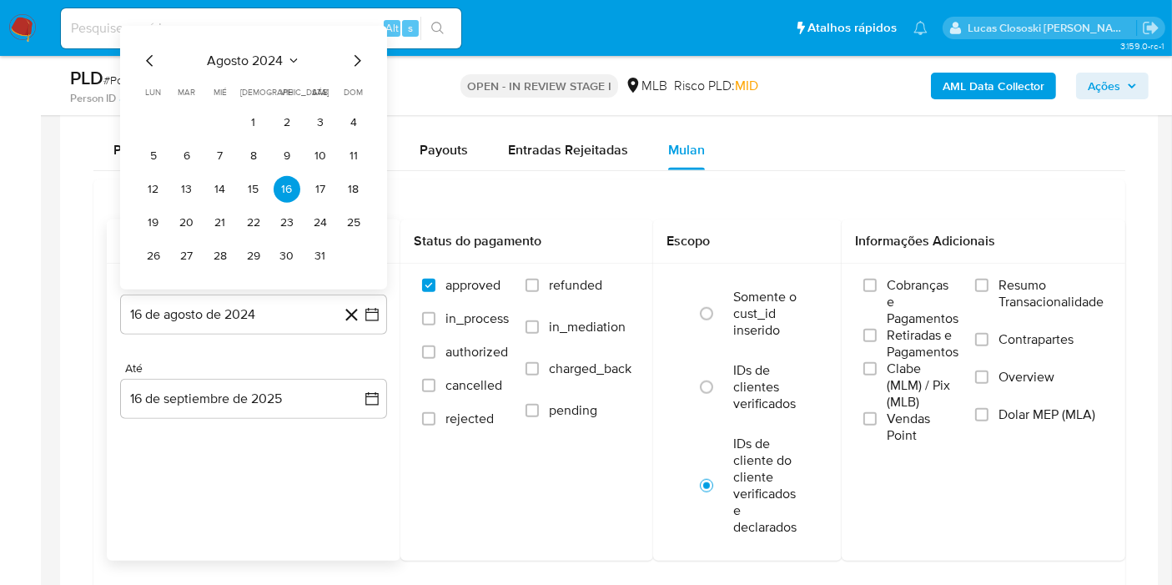
click at [248, 53] on span "agosto 2024" at bounding box center [246, 61] width 76 height 17
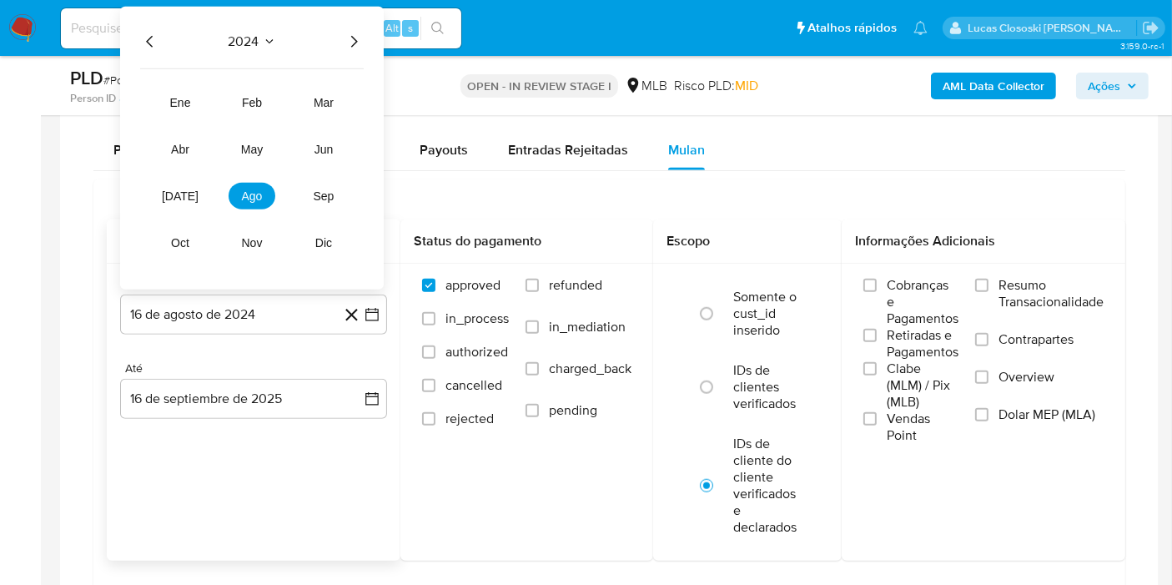
click at [340, 46] on div "2024" at bounding box center [252, 42] width 224 height 20
click at [360, 38] on icon "Año siguiente" at bounding box center [354, 42] width 20 height 20
click at [193, 190] on button "[DATE]" at bounding box center [180, 196] width 47 height 27
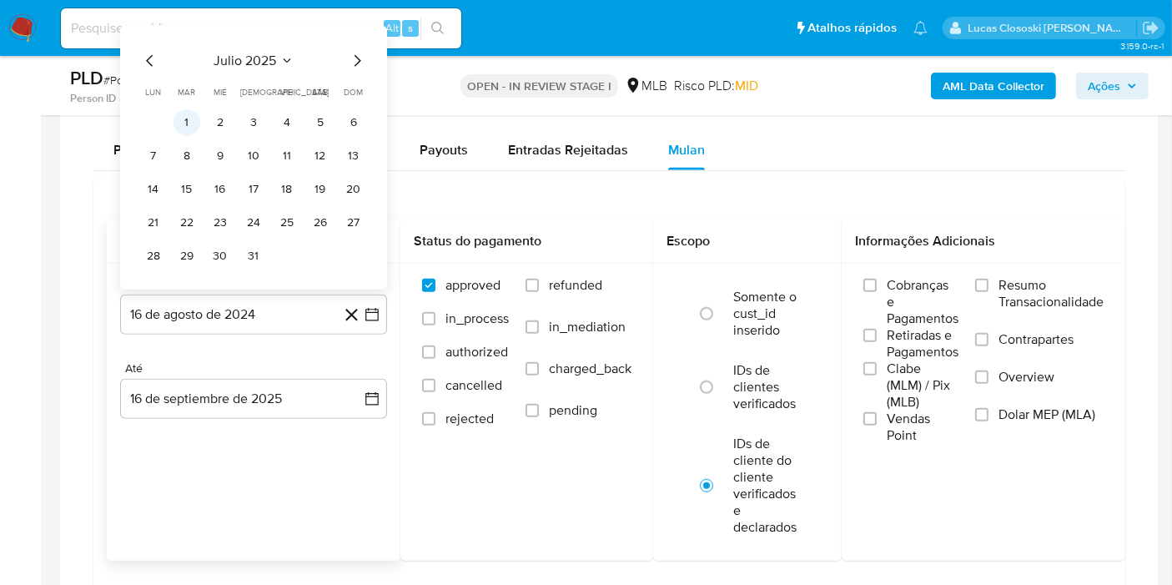
click at [185, 123] on button "1" at bounding box center [187, 122] width 27 height 27
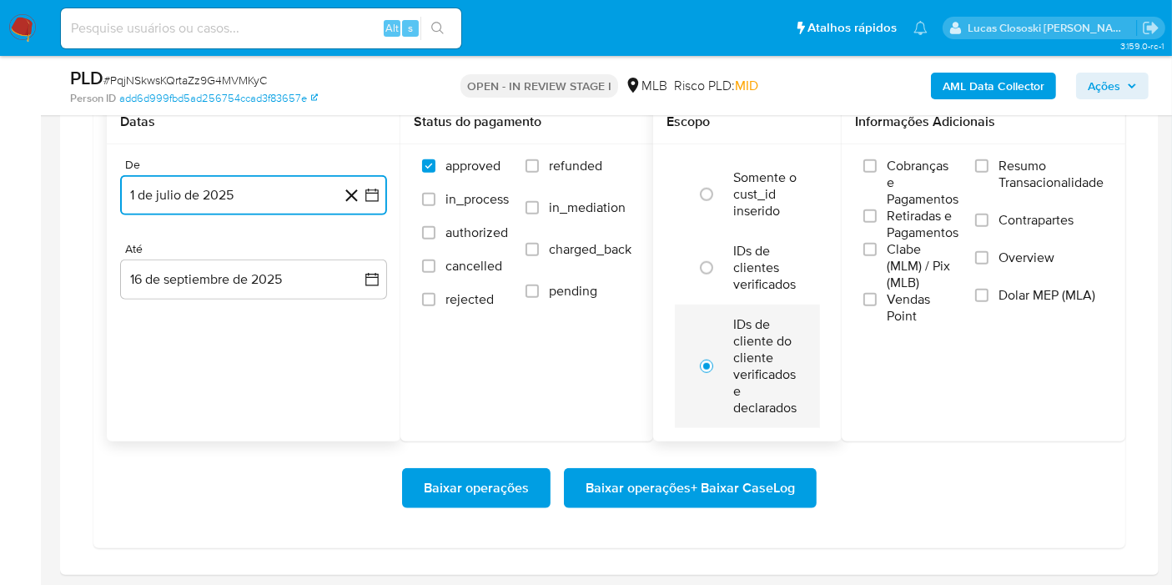
scroll to position [1575, 0]
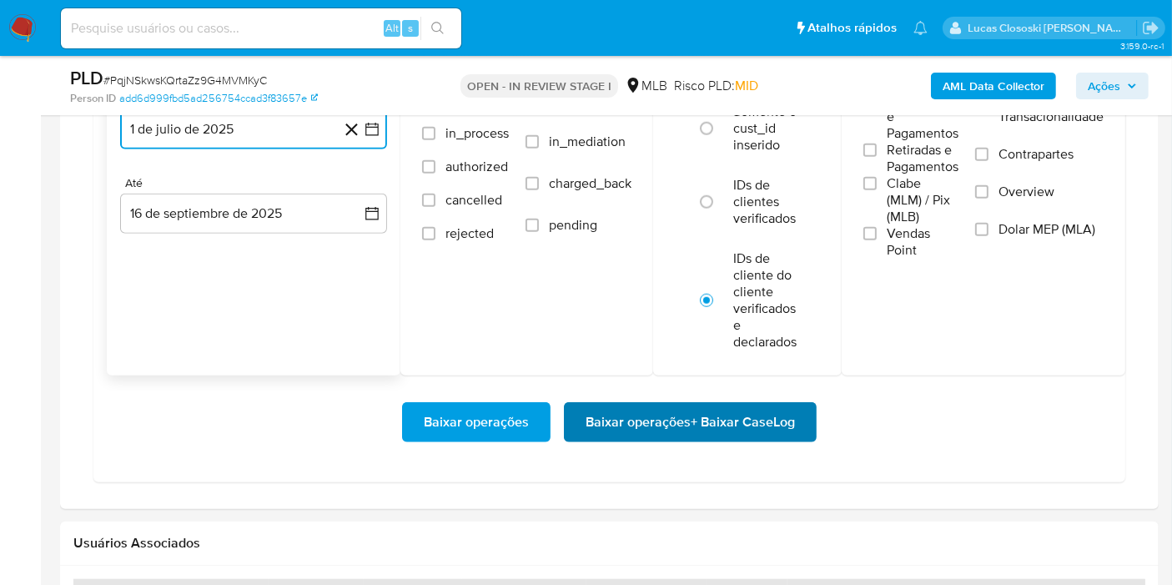
click at [765, 418] on span "Baixar operações + Baixar CaseLog" at bounding box center [690, 422] width 209 height 37
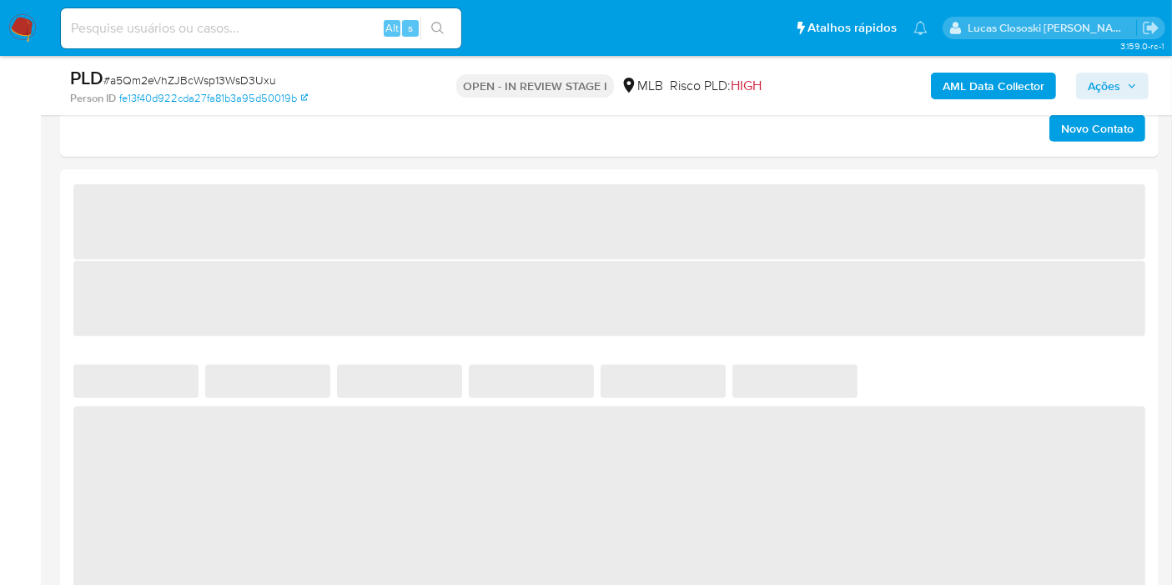
scroll to position [1205, 0]
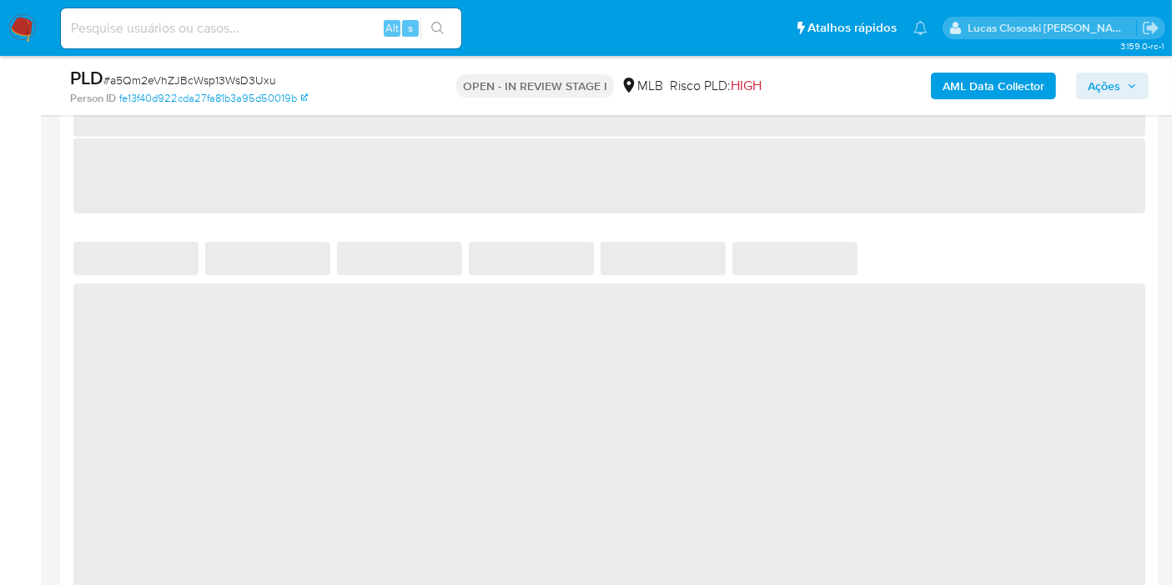
select select "10"
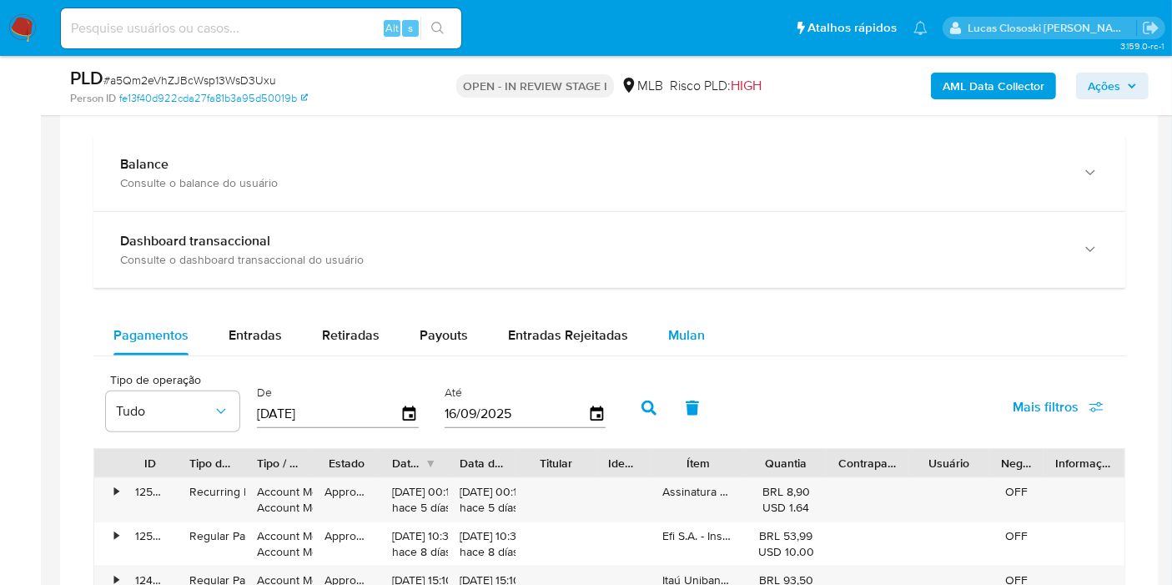
click at [692, 328] on span "Mulan" at bounding box center [686, 334] width 37 height 19
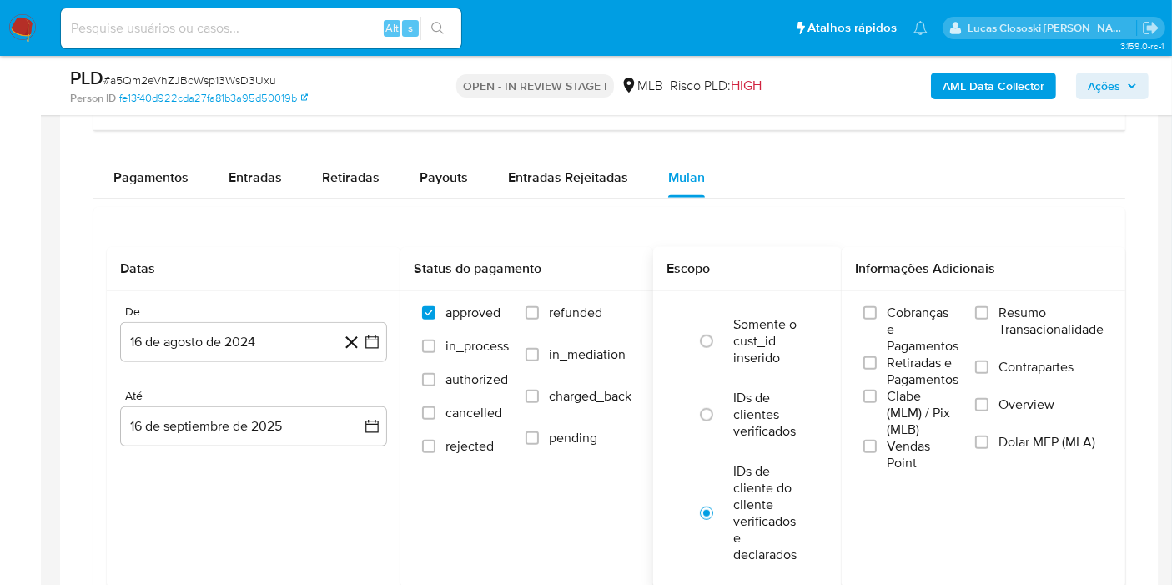
scroll to position [1482, 0]
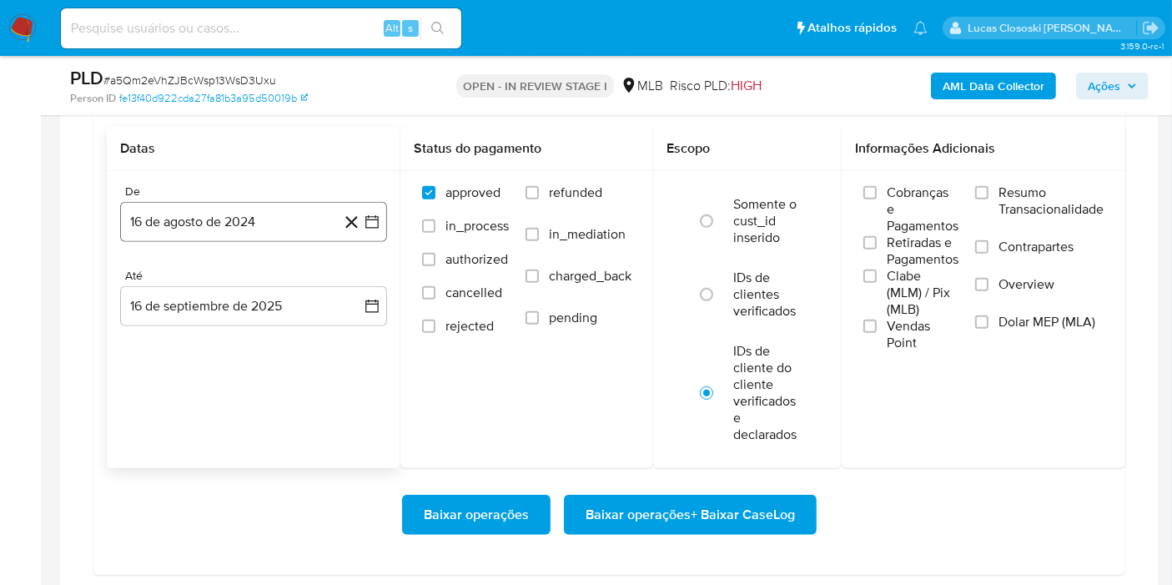
click at [369, 218] on icon "button" at bounding box center [372, 222] width 17 height 17
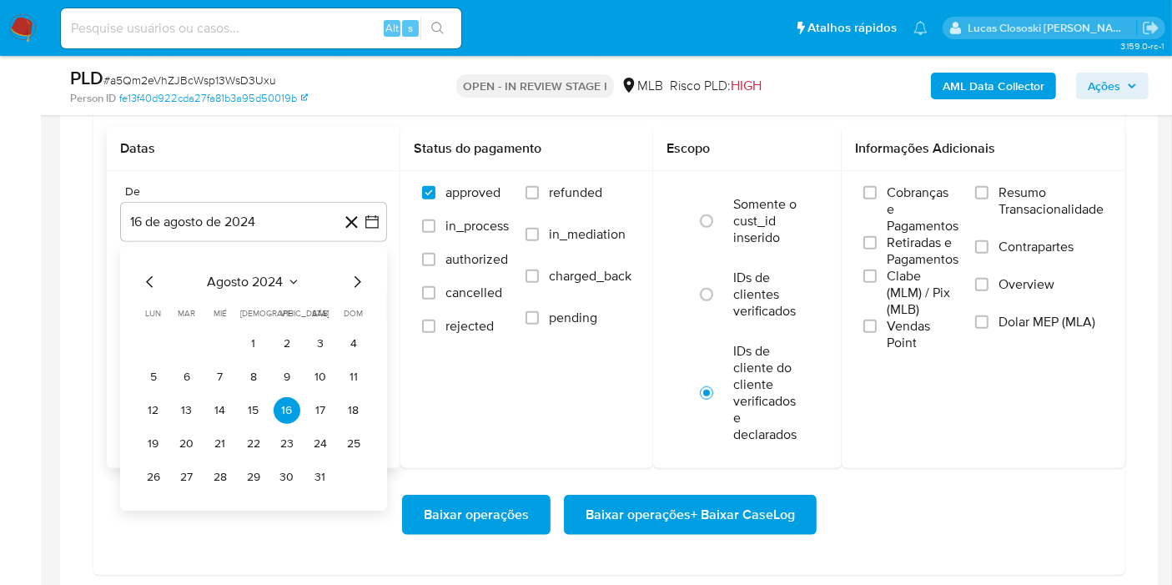
click at [279, 272] on div "agosto 2024" at bounding box center [253, 282] width 227 height 20
click at [282, 277] on span "agosto 2024" at bounding box center [246, 282] width 76 height 17
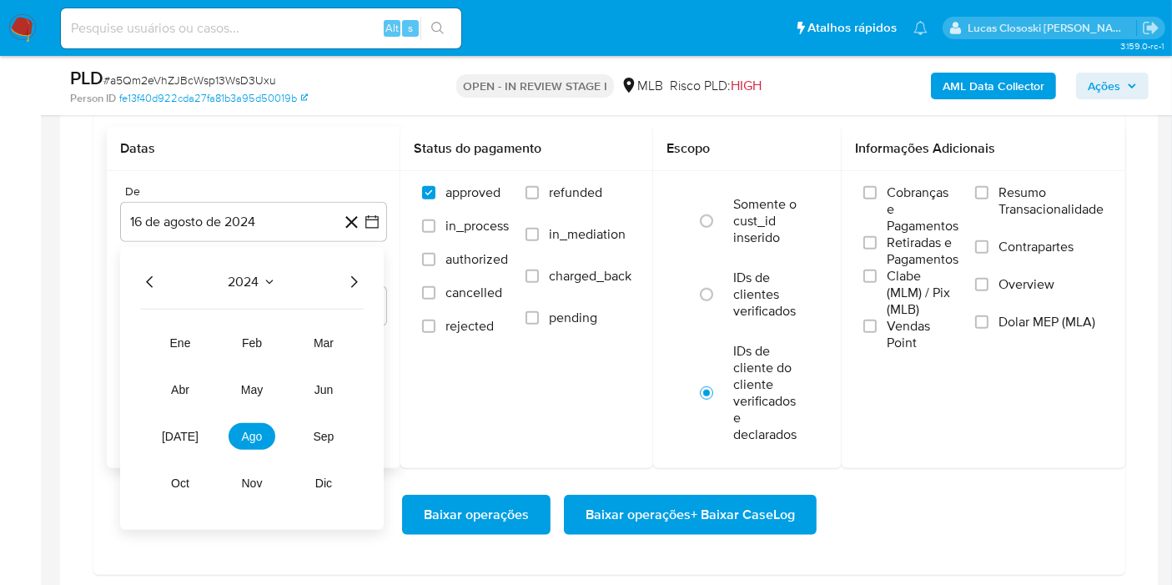
click at [343, 280] on div "2024" at bounding box center [252, 282] width 224 height 20
click at [351, 277] on icon "Año siguiente" at bounding box center [354, 282] width 20 height 20
click at [182, 425] on button "[DATE]" at bounding box center [180, 436] width 47 height 27
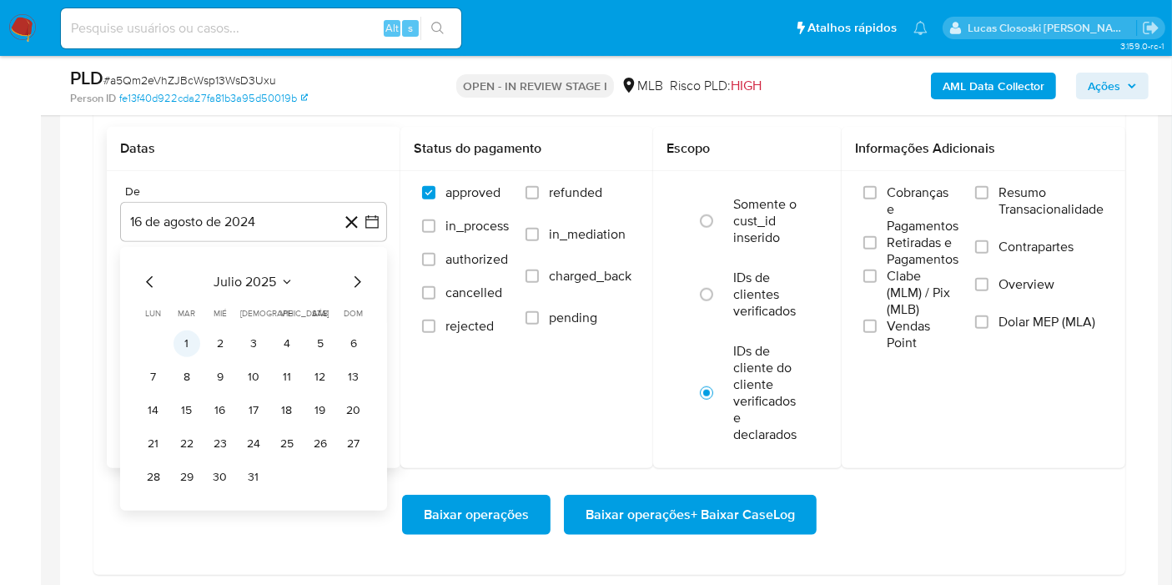
click at [181, 343] on button "1" at bounding box center [187, 343] width 27 height 27
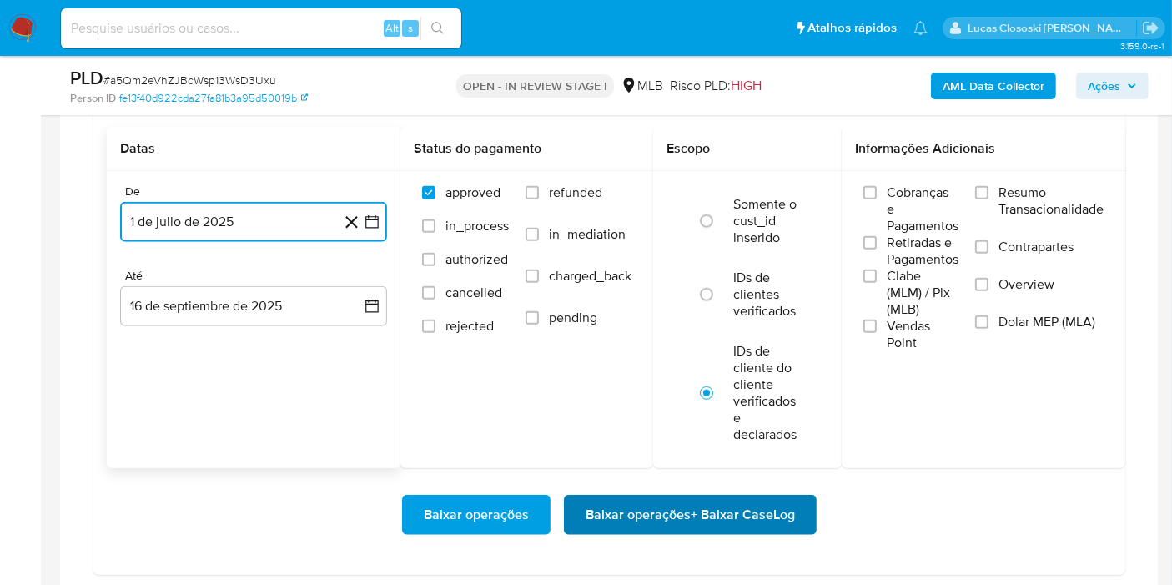
click at [690, 504] on span "Baixar operações + Baixar CaseLog" at bounding box center [690, 514] width 209 height 37
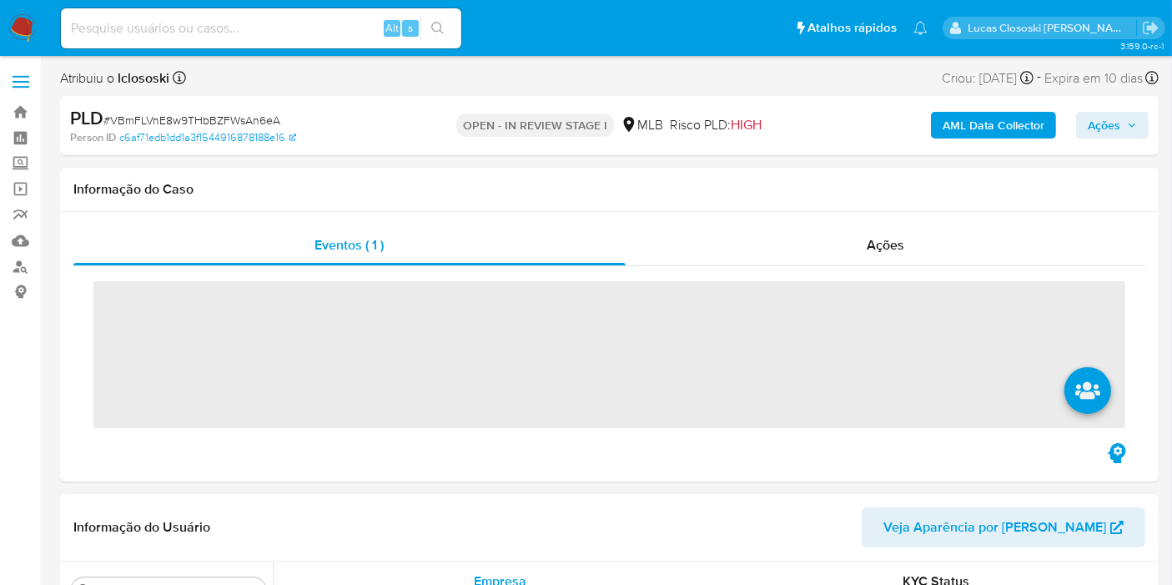
scroll to position [784, 0]
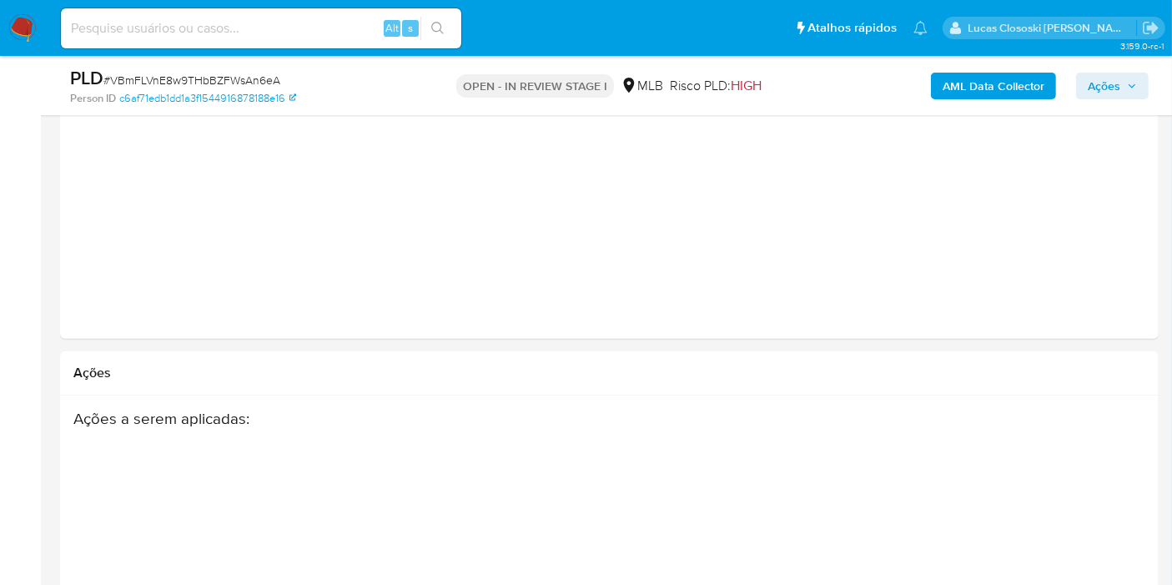
select select "10"
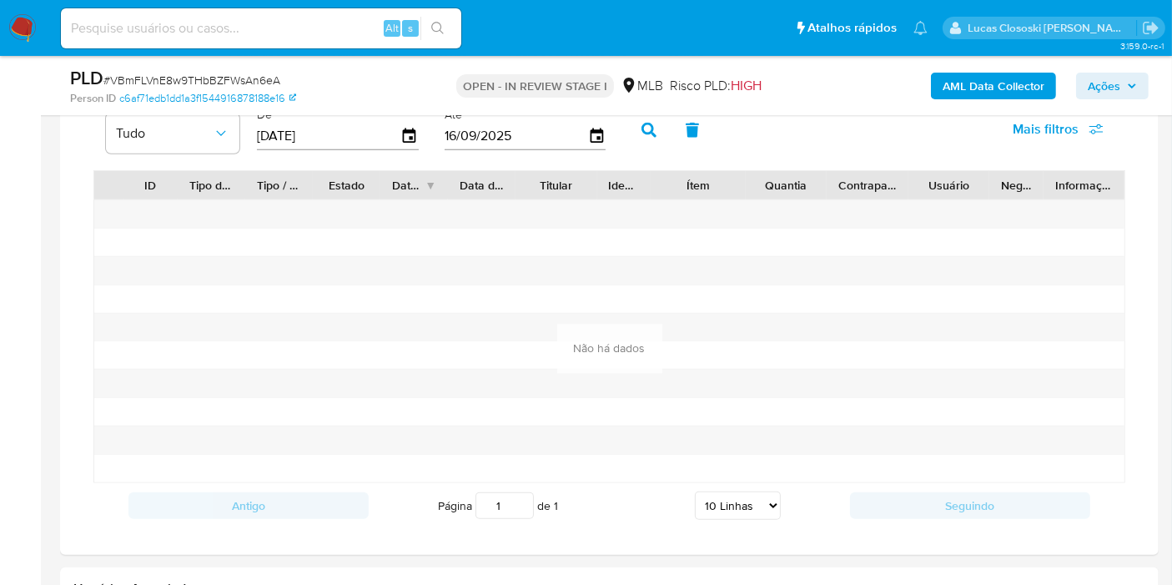
scroll to position [1205, 0]
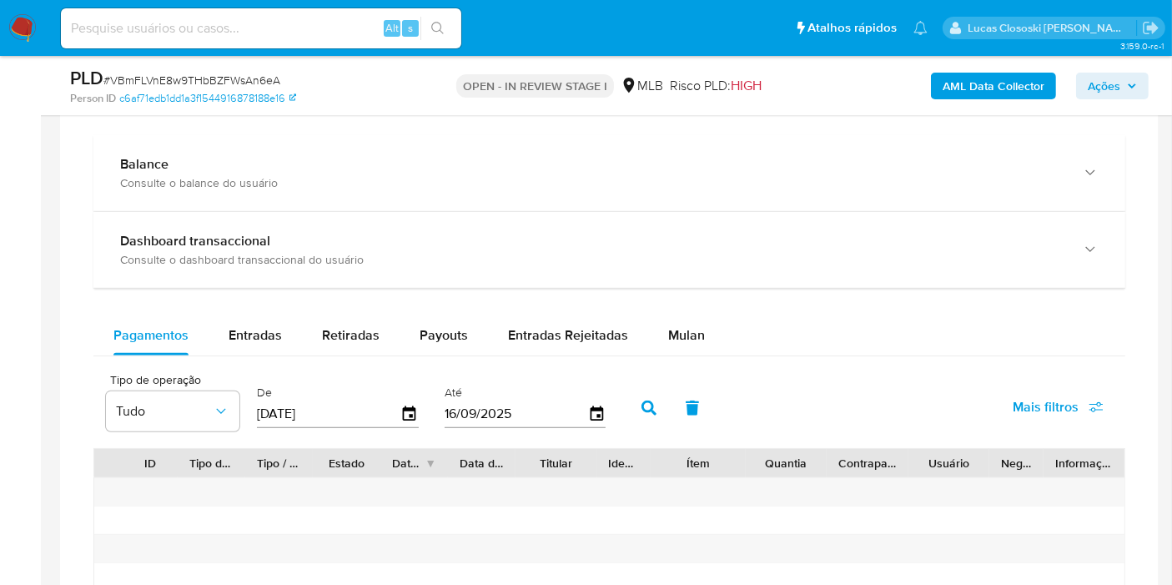
click at [677, 307] on div "Balance Consulte o balance do usuário Dashboard transaccional Consulte o dashbo…" at bounding box center [609, 470] width 1032 height 671
click at [677, 316] on div "Mulan" at bounding box center [686, 335] width 37 height 40
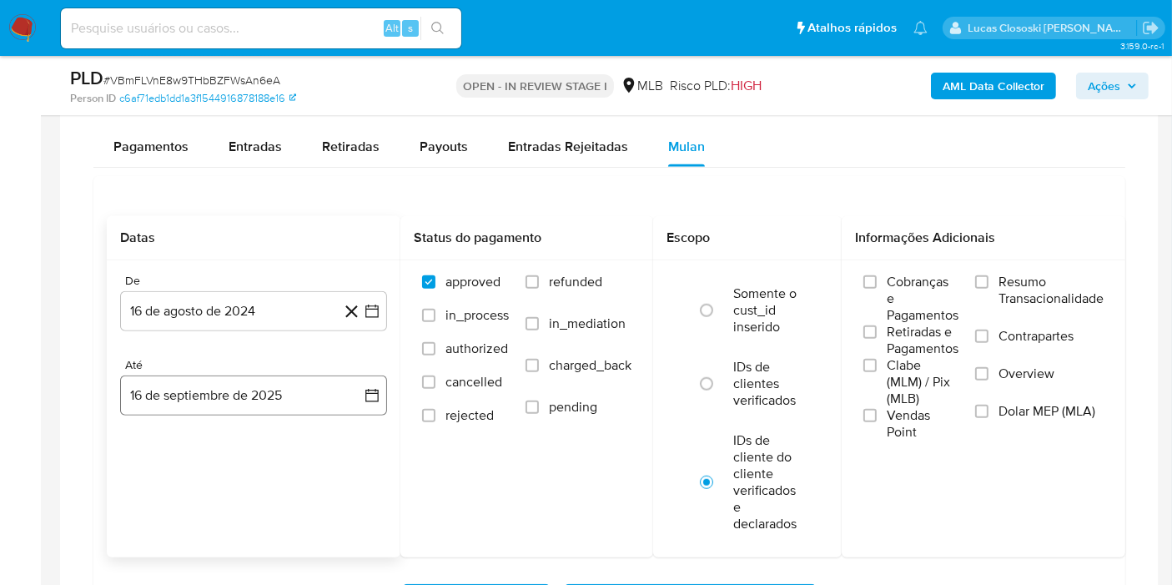
scroll to position [1482, 0]
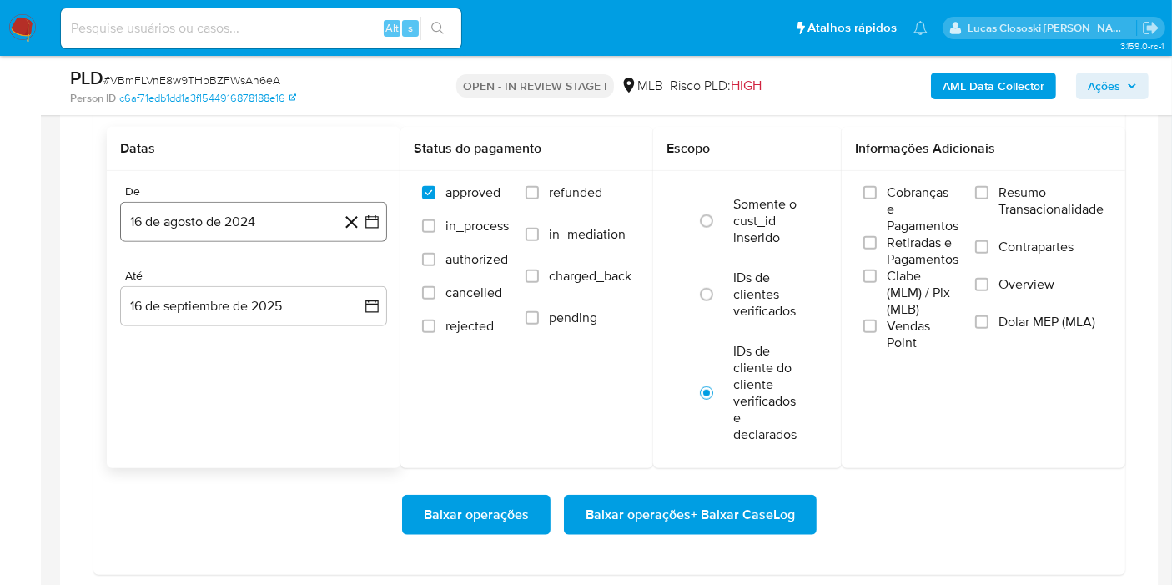
click at [365, 220] on icon "button" at bounding box center [371, 221] width 13 height 13
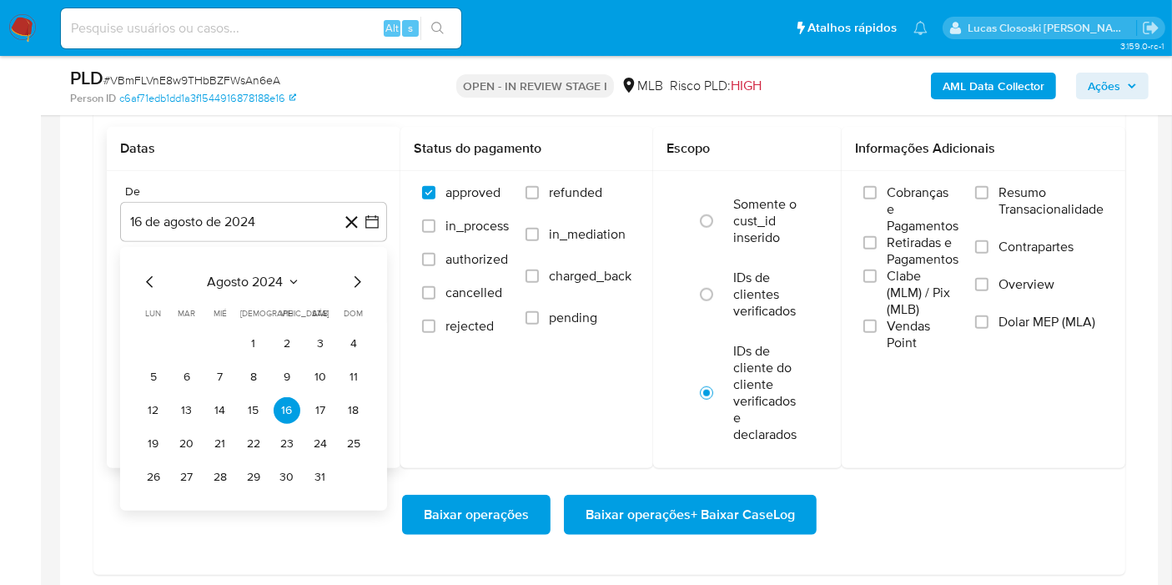
click at [213, 274] on span "agosto 2024" at bounding box center [246, 282] width 76 height 17
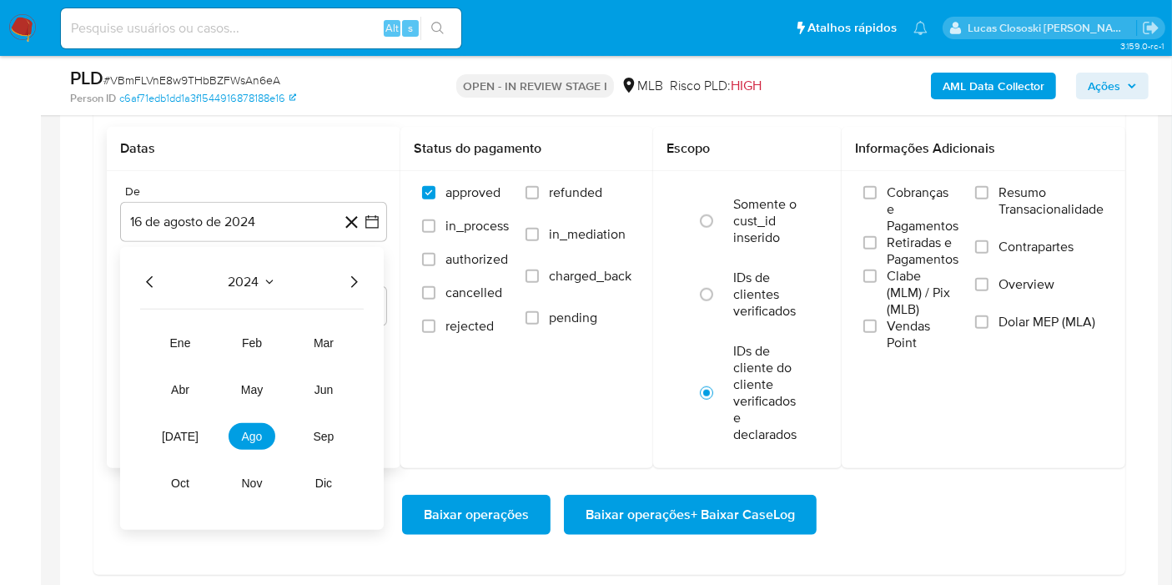
click at [344, 273] on icon "Año siguiente" at bounding box center [354, 282] width 20 height 20
click at [306, 337] on button "mar" at bounding box center [323, 343] width 47 height 27
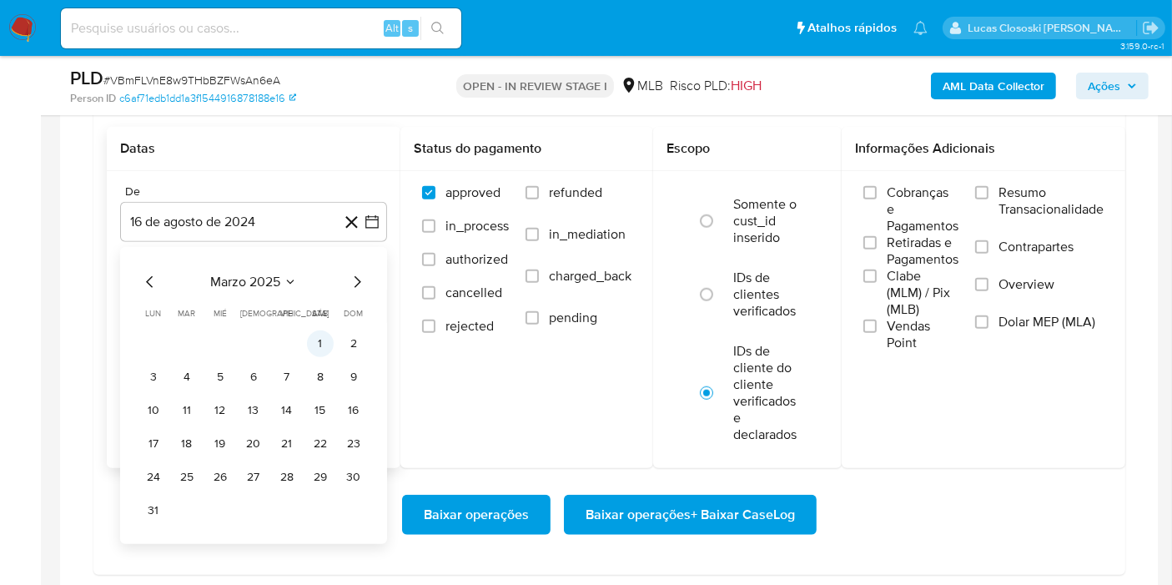
click at [315, 335] on button "1" at bounding box center [320, 343] width 27 height 27
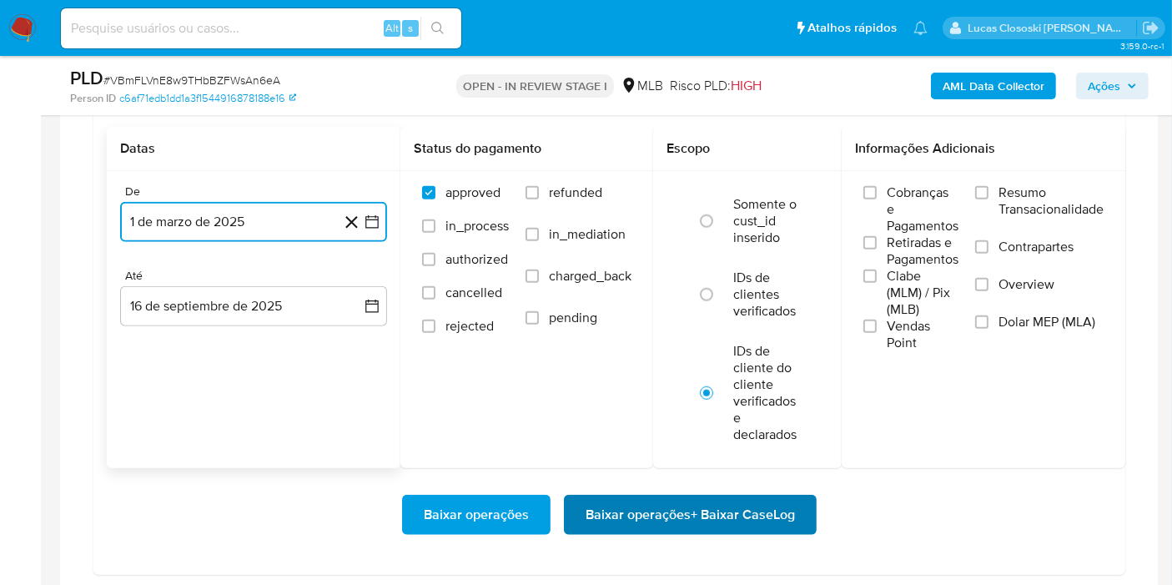
click at [675, 501] on span "Baixar operações + Baixar CaseLog" at bounding box center [690, 514] width 209 height 37
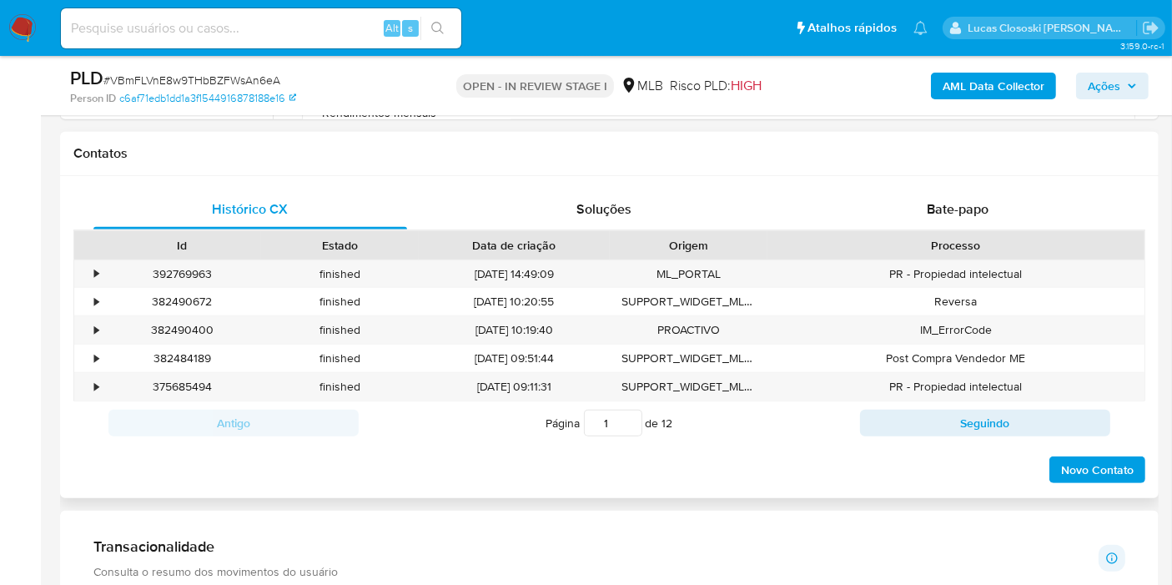
scroll to position [370, 0]
